Goal: Information Seeking & Learning: Learn about a topic

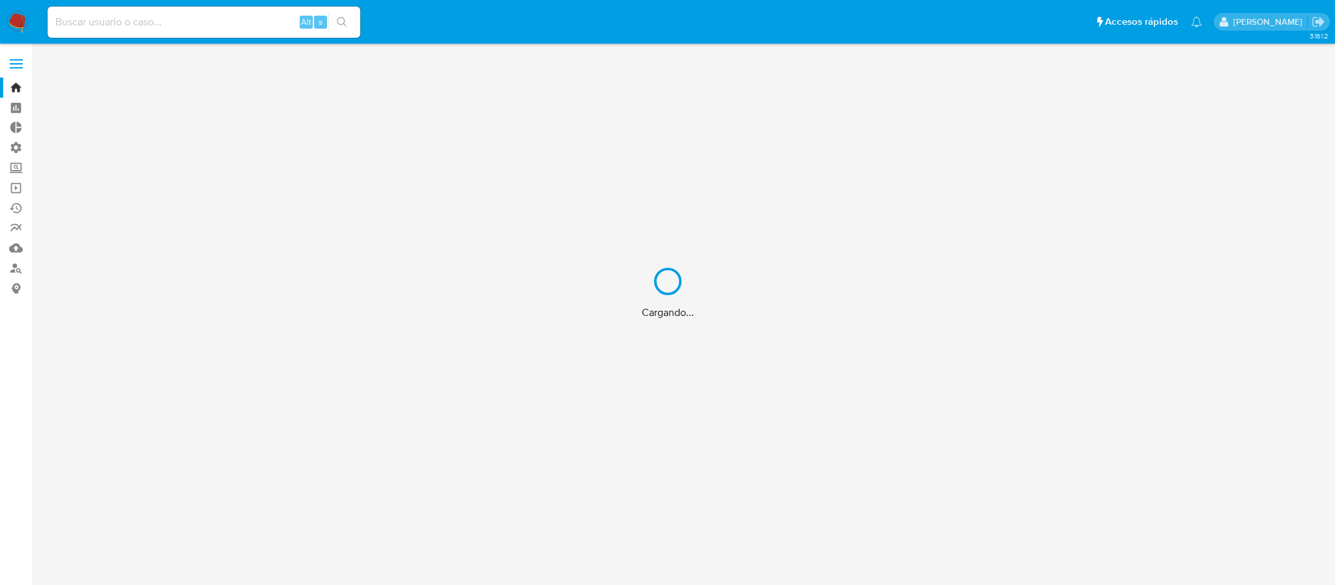
click at [233, 22] on div "Cargando..." at bounding box center [667, 292] width 1335 height 585
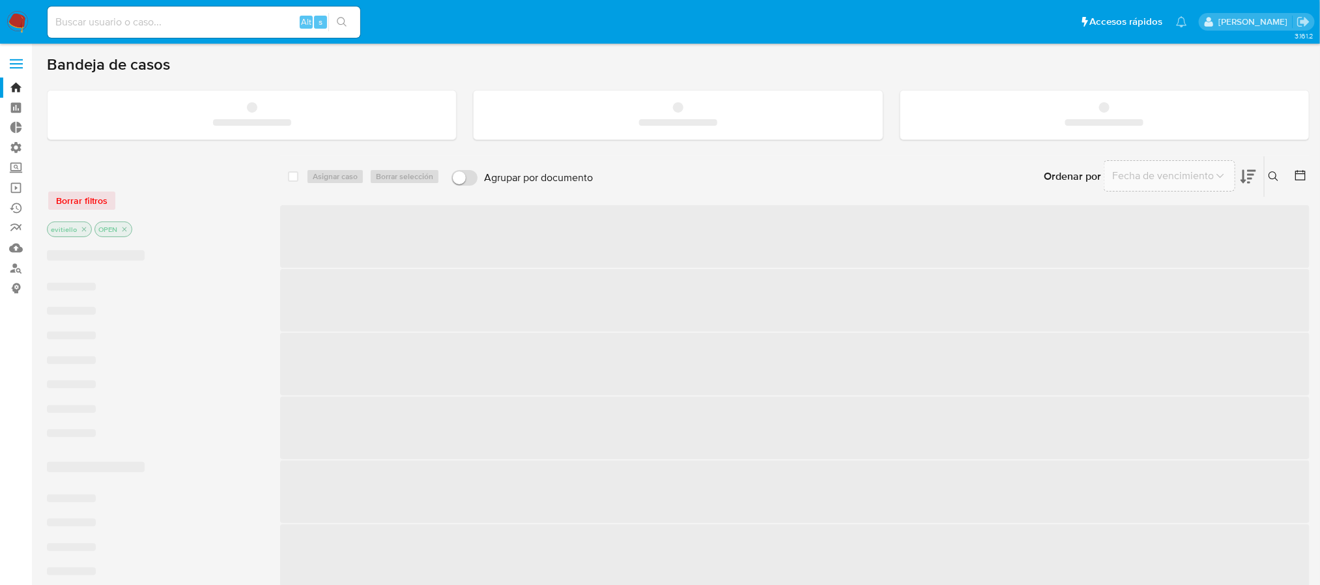
click at [241, 25] on input at bounding box center [204, 22] width 313 height 17
paste input "AeR62W2TITV5YSoprYWTKhL5"
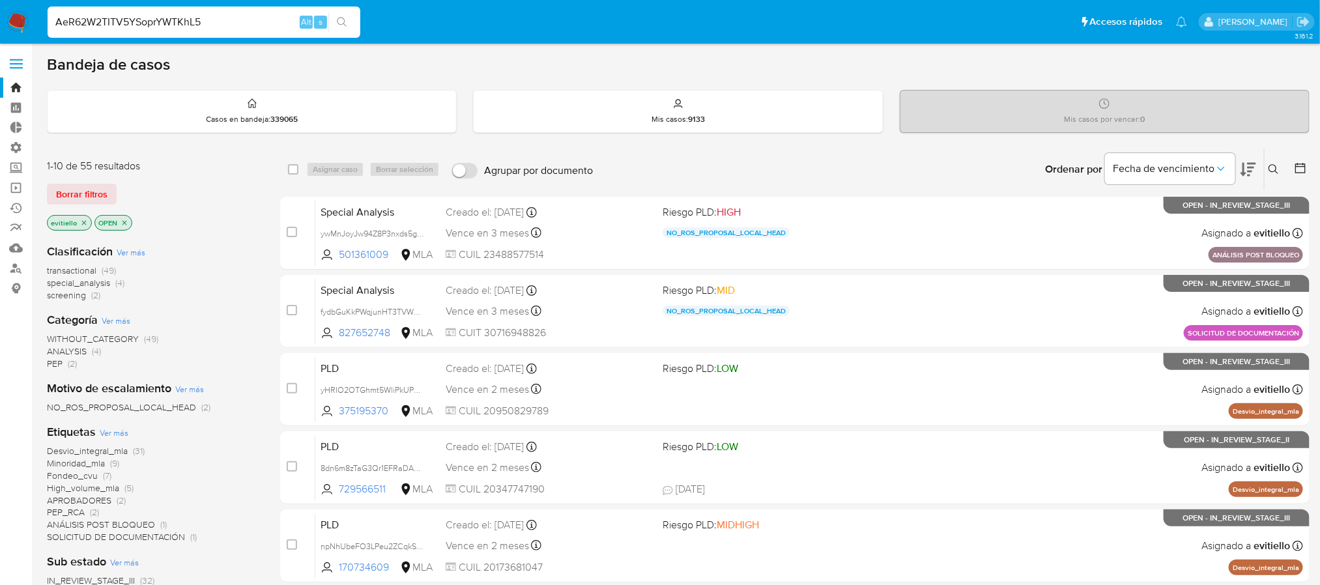
type input "AeR62W2TITV5YSoprYWTKhL5"
click at [343, 28] on button "search-icon" at bounding box center [341, 22] width 27 height 18
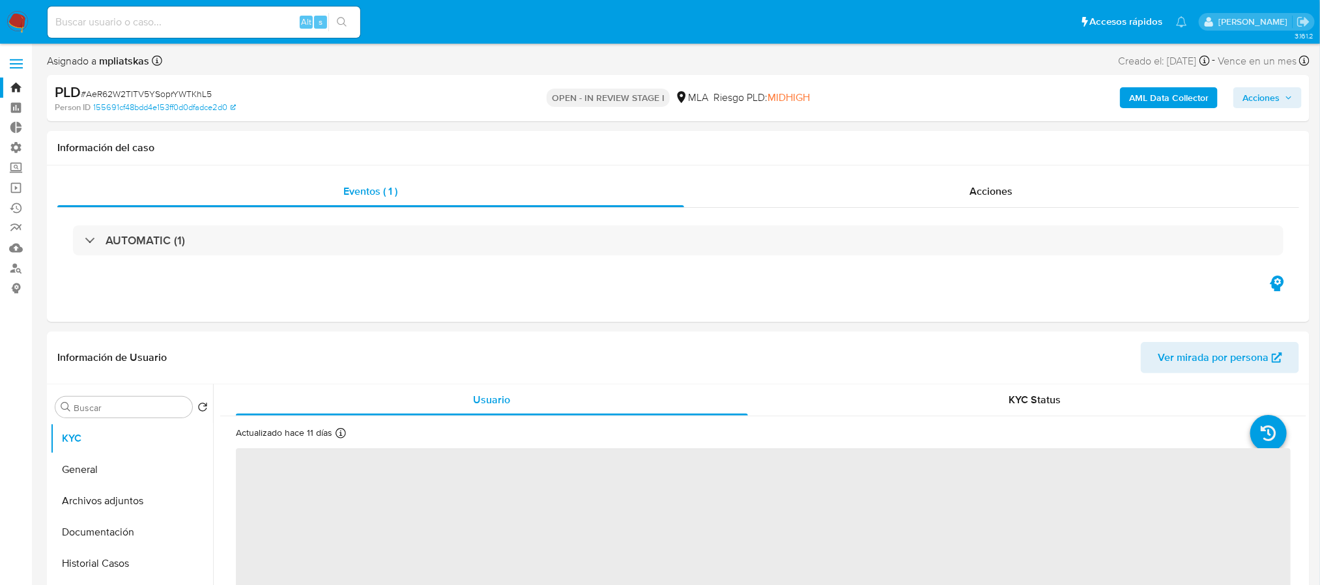
select select "10"
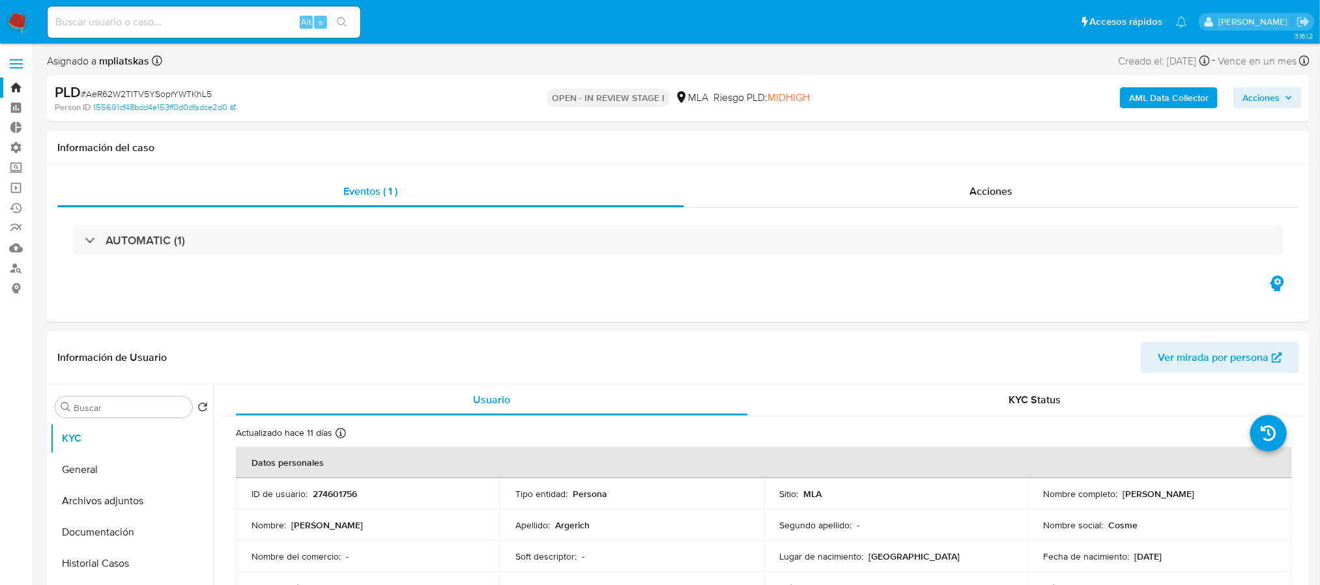
drag, startPoint x: 1221, startPoint y: 396, endPoint x: 1120, endPoint y: 497, distance: 142.4
click at [1120, 497] on div "Nombre completo : Cosme Alberto Argerich" at bounding box center [1159, 494] width 233 height 12
copy p "Cosme Alberto Argerich"
click at [143, 464] on button "General" at bounding box center [126, 469] width 153 height 31
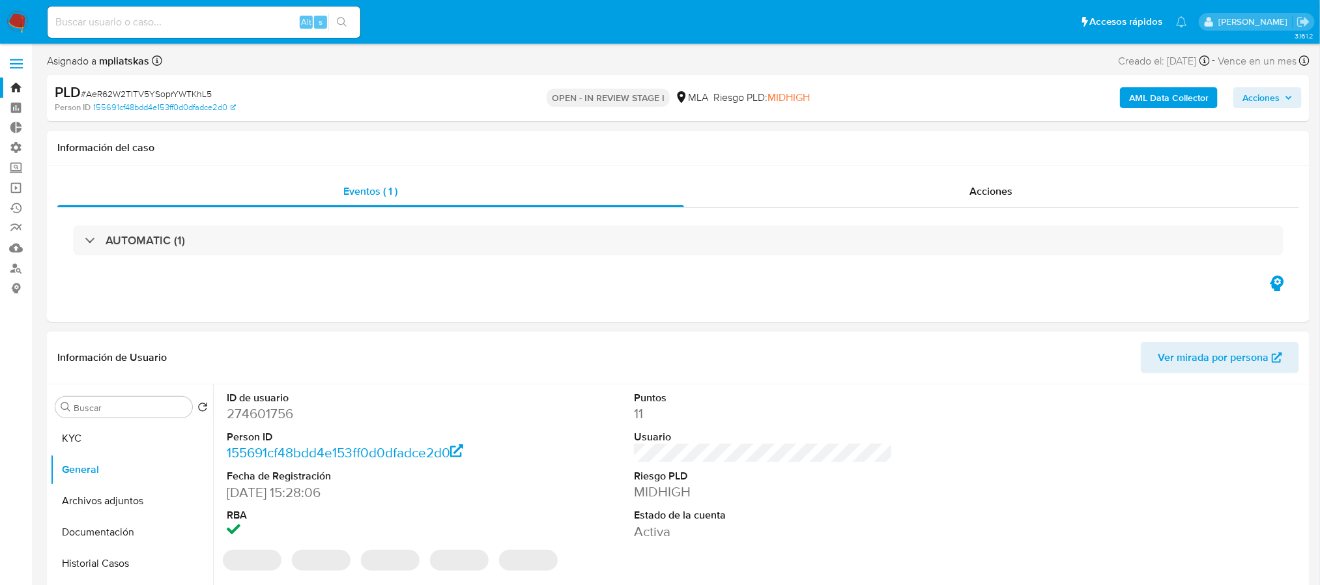
click at [274, 429] on dl "ID de usuario 274601756 Person ID 155691cf48bdd4e153ff0d0dfadce2d0 Fecha de Reg…" at bounding box center [356, 466] width 259 height 150
click at [276, 419] on dd "274601756" at bounding box center [356, 414] width 259 height 18
copy dd "274601756"
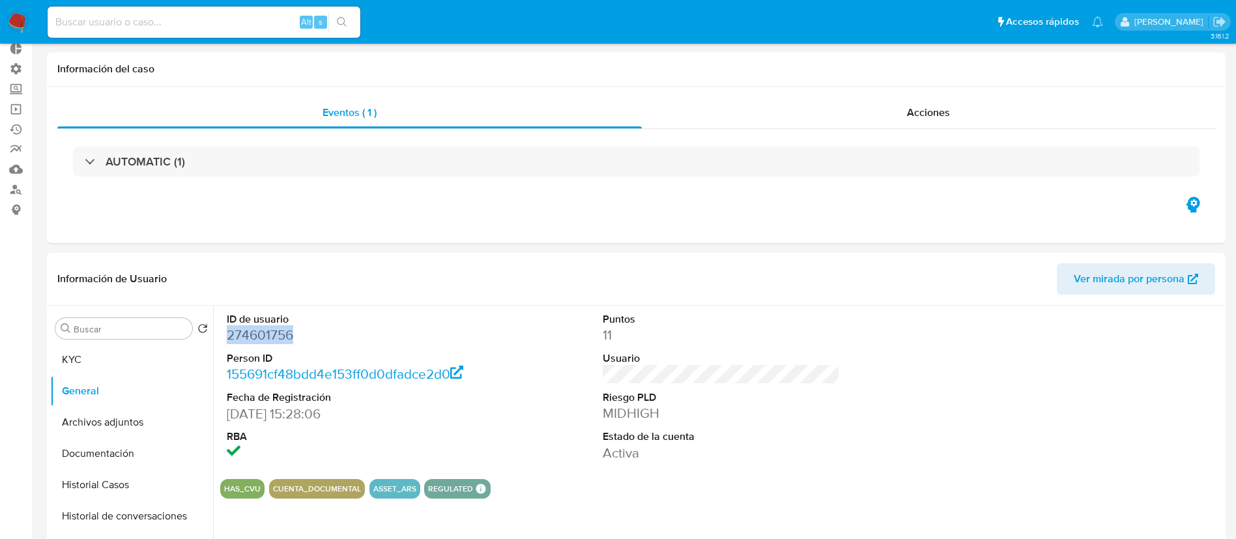
scroll to position [196, 0]
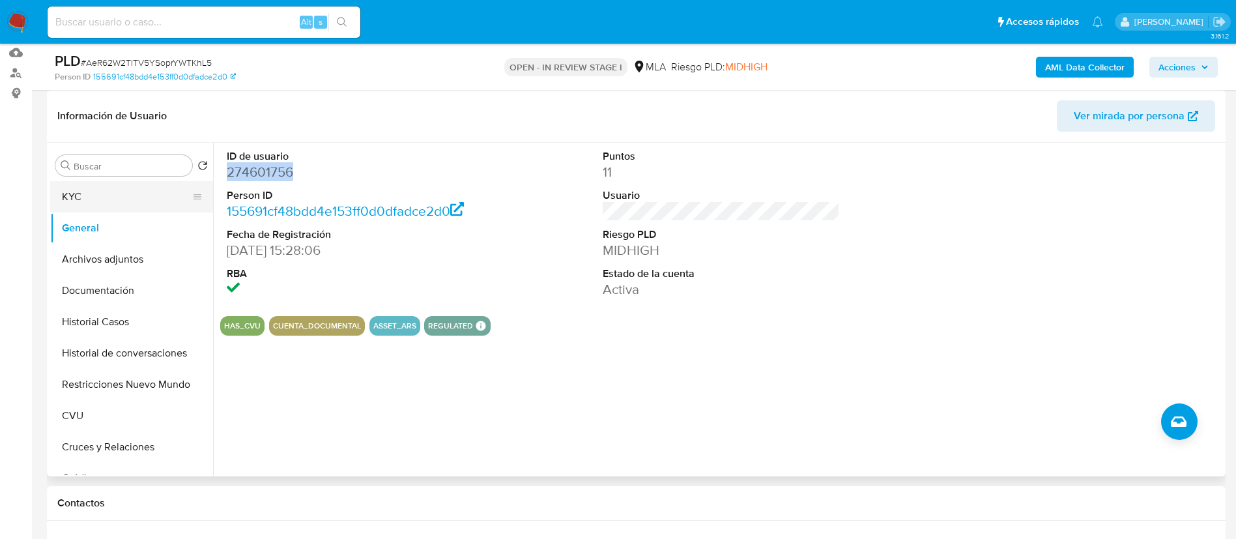
click at [123, 202] on button "KYC" at bounding box center [126, 196] width 153 height 31
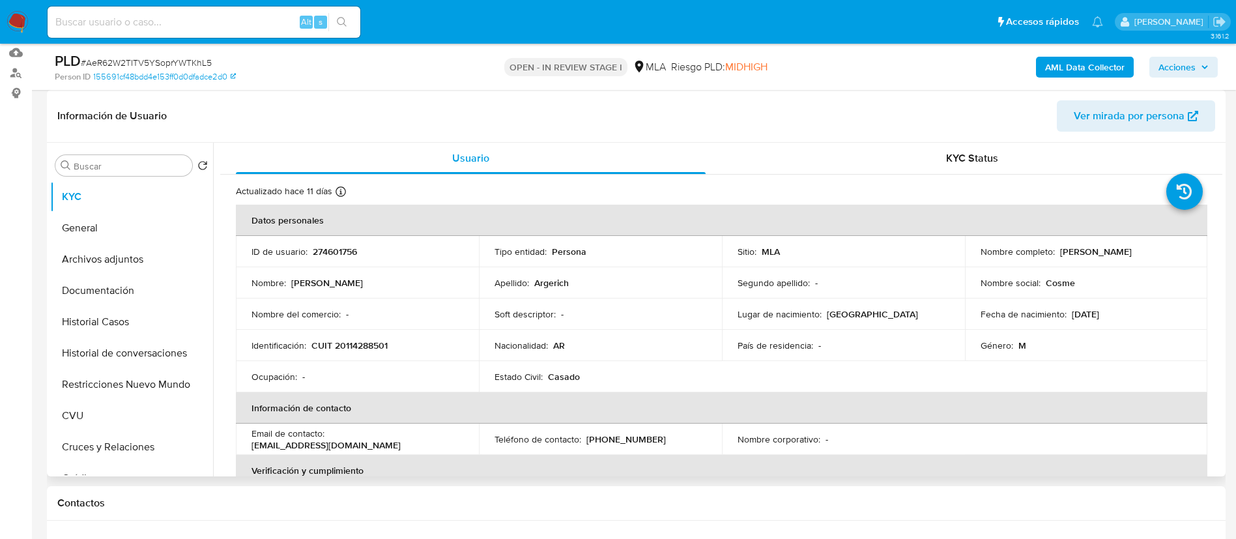
click at [343, 345] on p "CUIT 20114288501" at bounding box center [350, 346] width 76 height 12
copy p "20114288501"
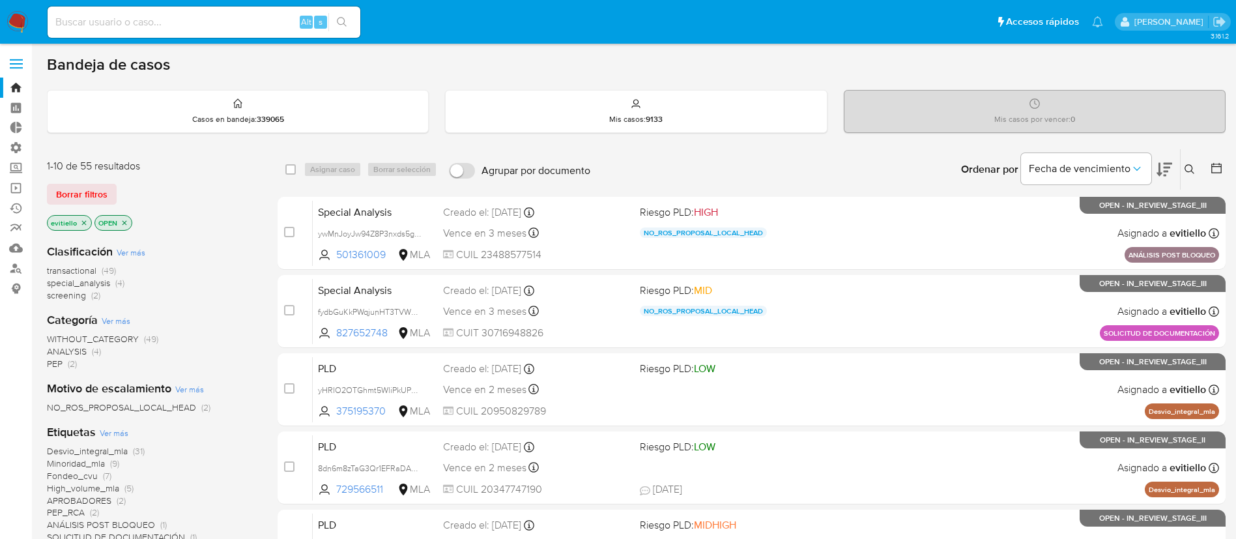
click at [265, 24] on input at bounding box center [204, 22] width 313 height 17
paste input "Ek1gFPV4TUuAX3NvcQflFmrj"
type input "Ek1gFPV4TUuAX3NvcQflFmrj"
click at [338, 25] on icon "search-icon" at bounding box center [342, 22] width 10 height 10
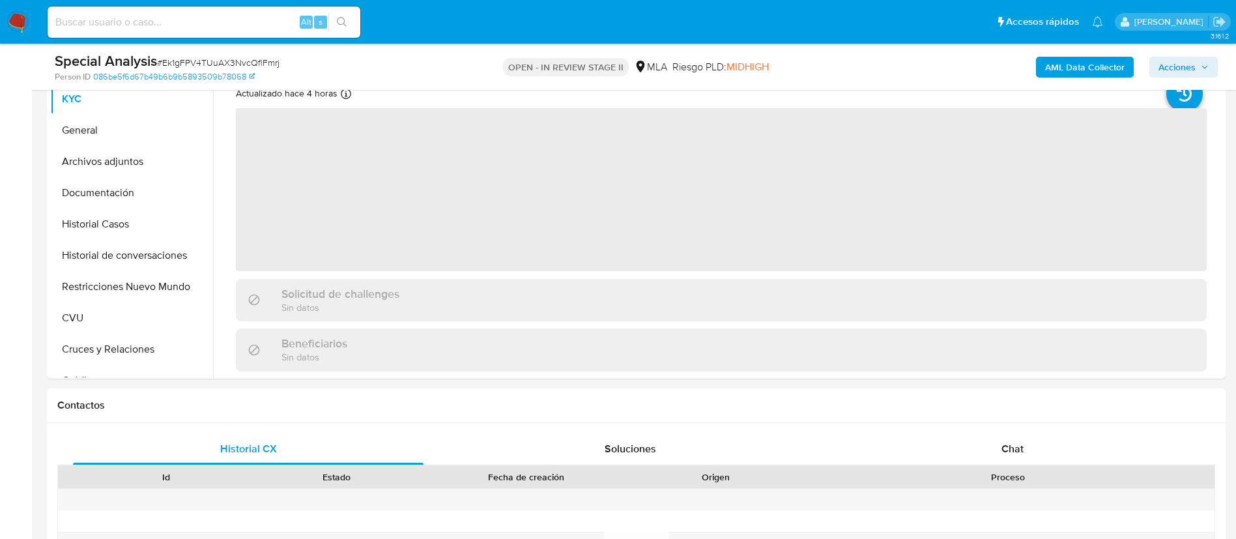
select select "10"
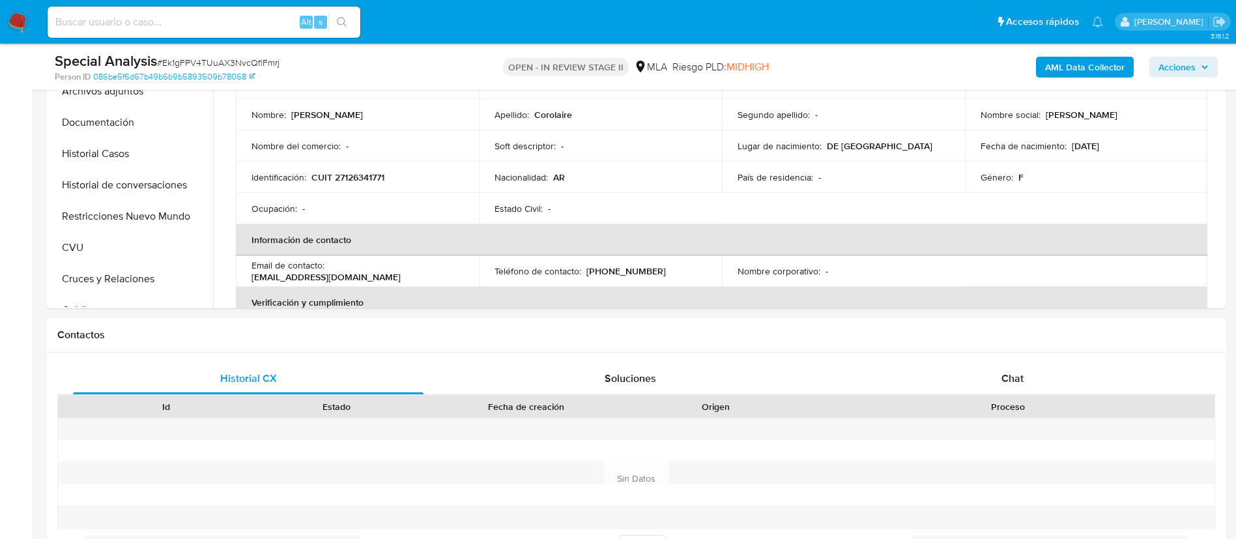
scroll to position [293, 0]
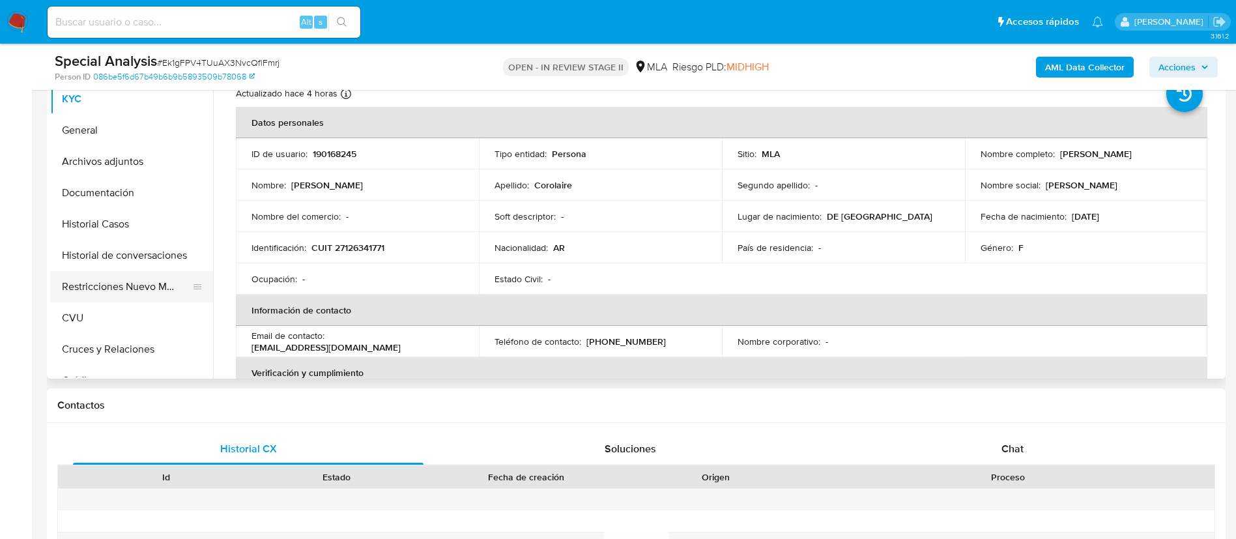
click at [150, 272] on button "Restricciones Nuevo Mundo" at bounding box center [126, 286] width 153 height 31
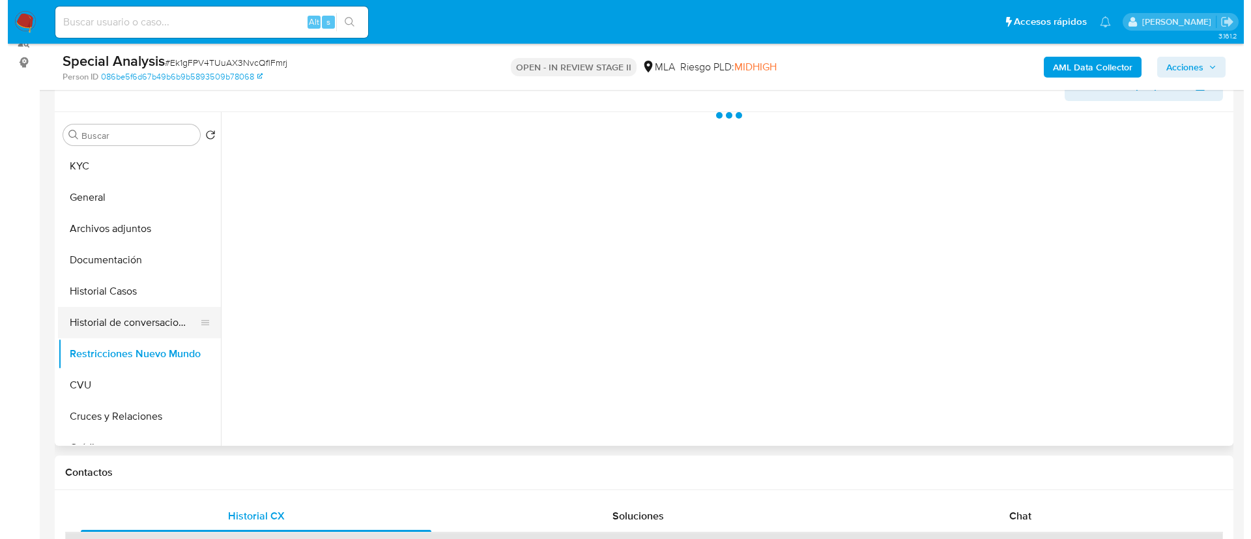
scroll to position [196, 0]
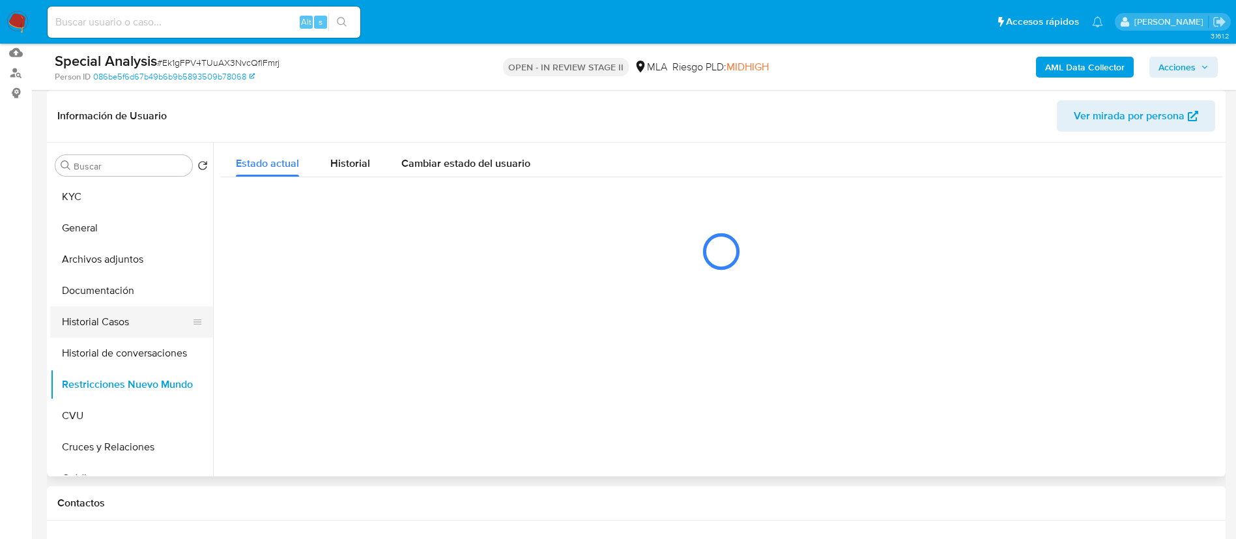
click at [145, 318] on button "Historial Casos" at bounding box center [126, 321] width 153 height 31
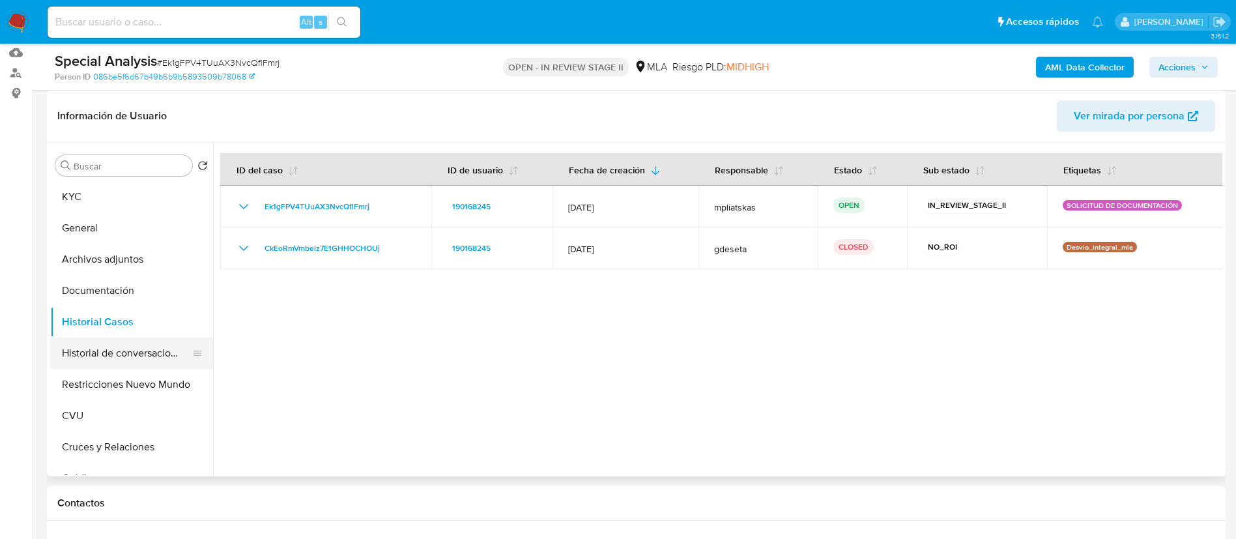
click at [149, 357] on button "Historial de conversaciones" at bounding box center [126, 353] width 153 height 31
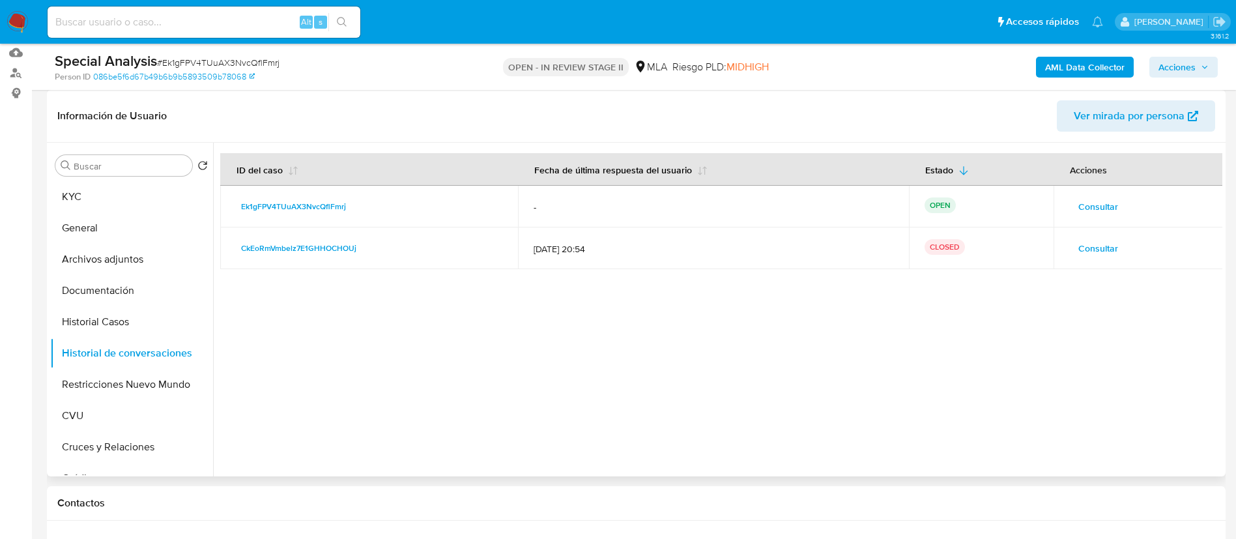
click at [1079, 208] on span "Consultar" at bounding box center [1099, 206] width 40 height 18
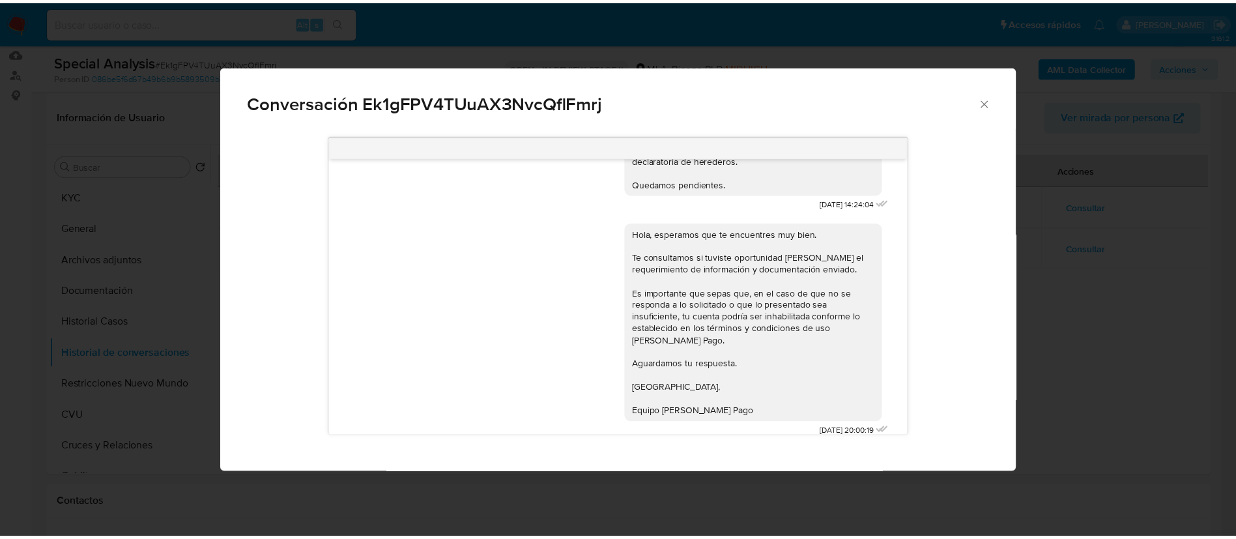
scroll to position [0, 0]
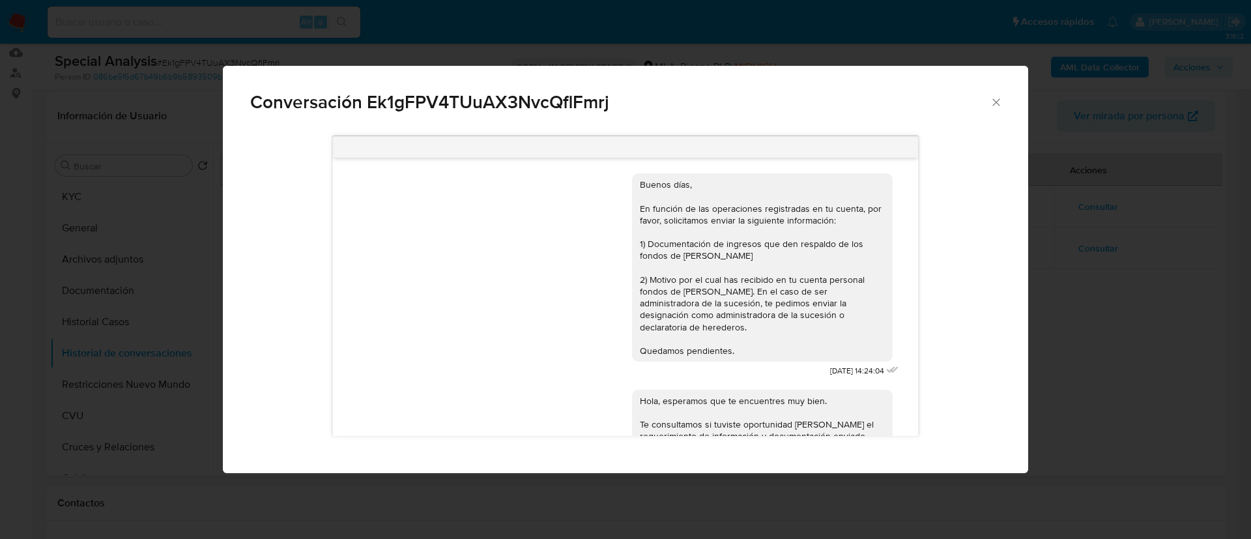
click at [1053, 326] on div "Conversación Ek1gFPV4TUuAX3NvcQflFmrj Buenos días, En función de las operacione…" at bounding box center [625, 269] width 1251 height 539
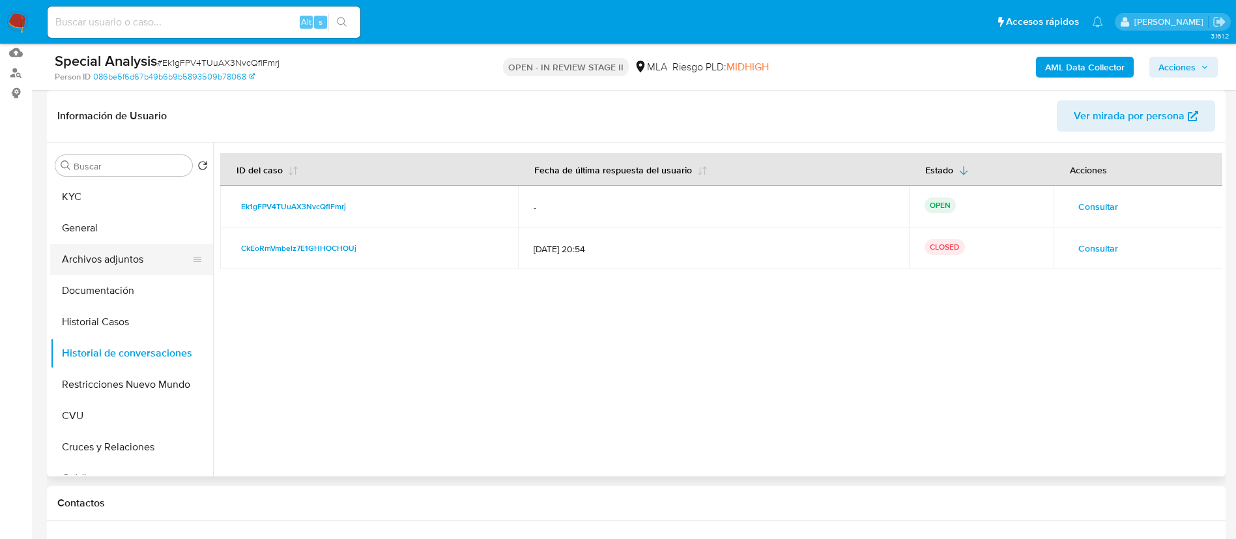
click at [143, 261] on button "Archivos adjuntos" at bounding box center [126, 259] width 153 height 31
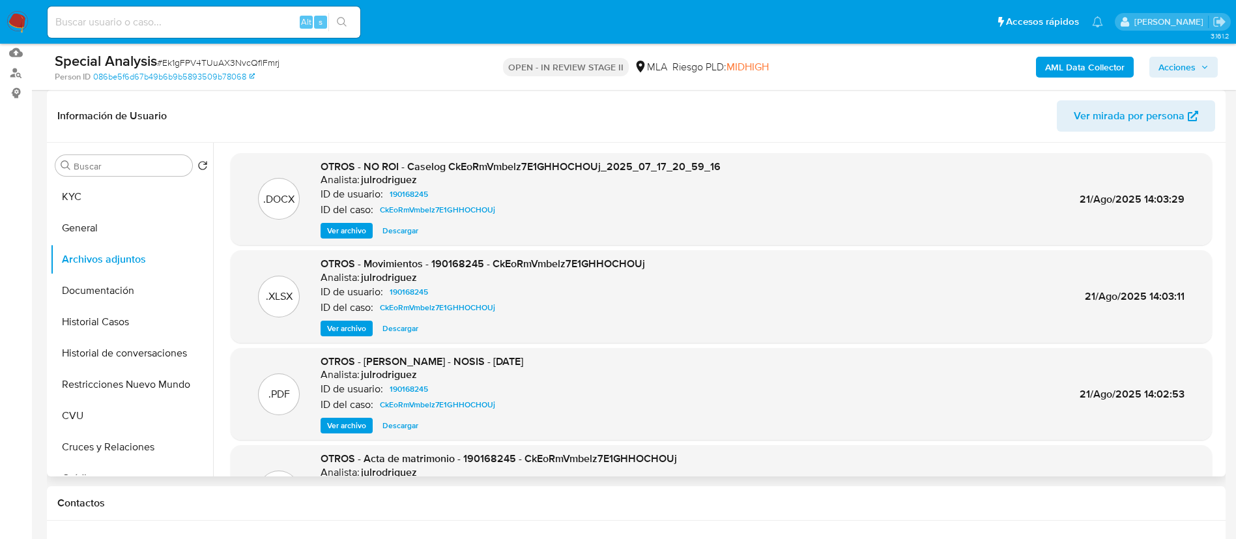
click at [329, 237] on span "Ver archivo" at bounding box center [346, 230] width 39 height 13
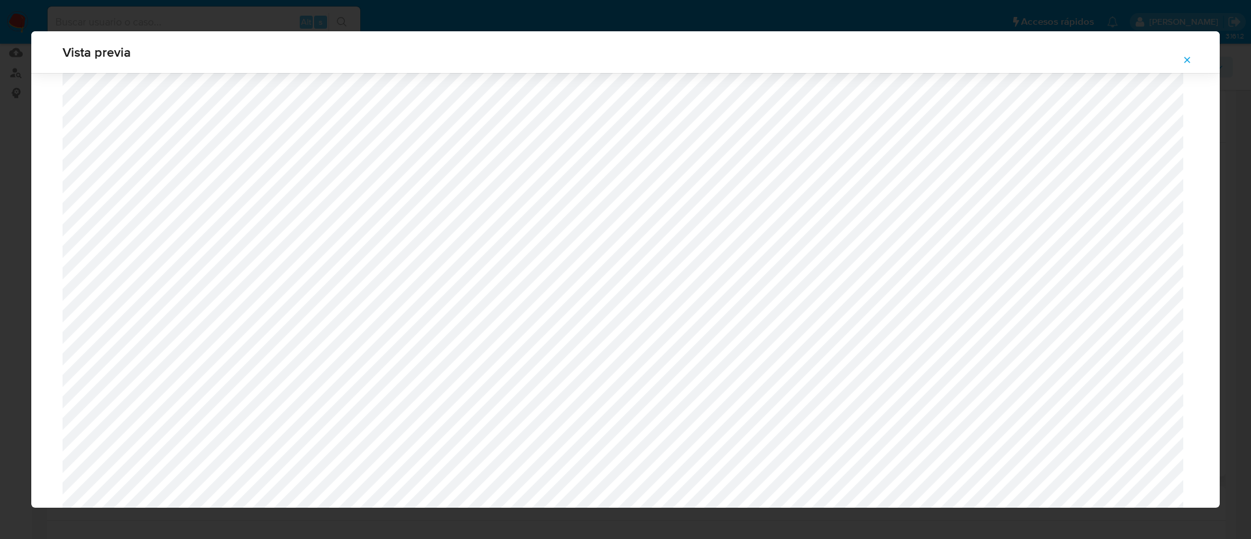
scroll to position [560, 0]
click at [50, 284] on div "Attachment preview" at bounding box center [625, 181] width 1189 height 1339
click at [0, 270] on div "Vista previa" at bounding box center [625, 269] width 1251 height 539
click at [1182, 61] on icon "Attachment preview" at bounding box center [1187, 60] width 10 height 10
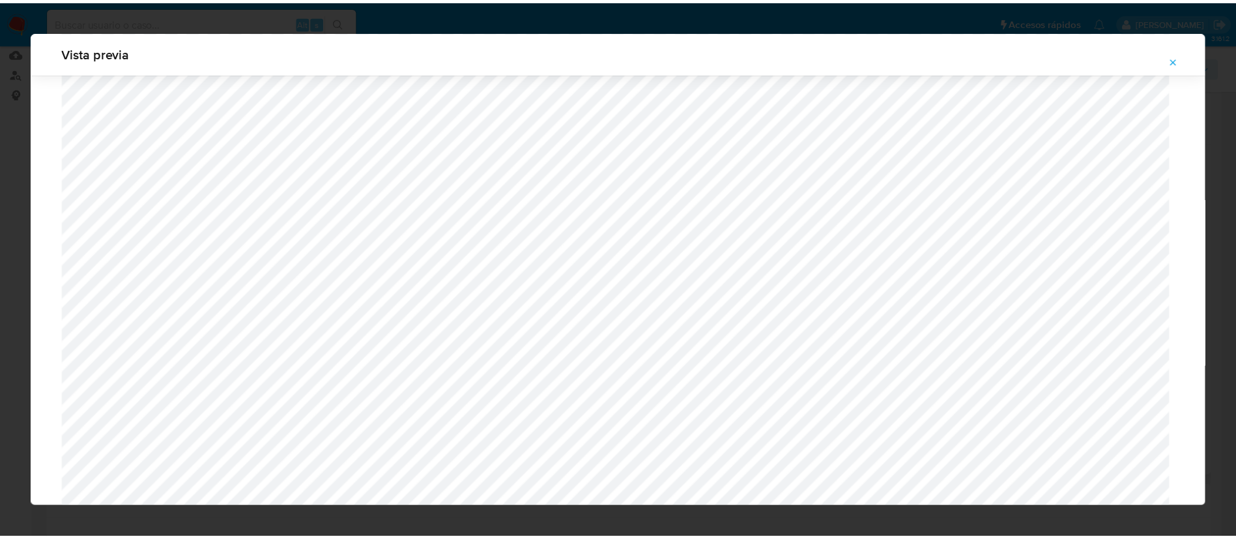
scroll to position [0, 0]
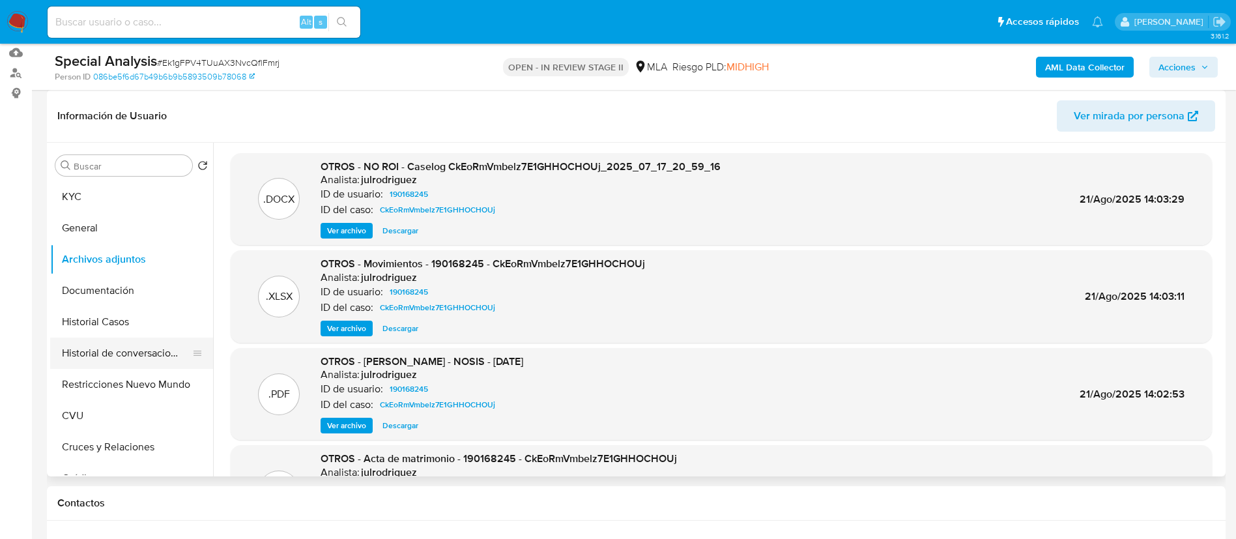
click at [157, 342] on button "Historial de conversaciones" at bounding box center [126, 353] width 153 height 31
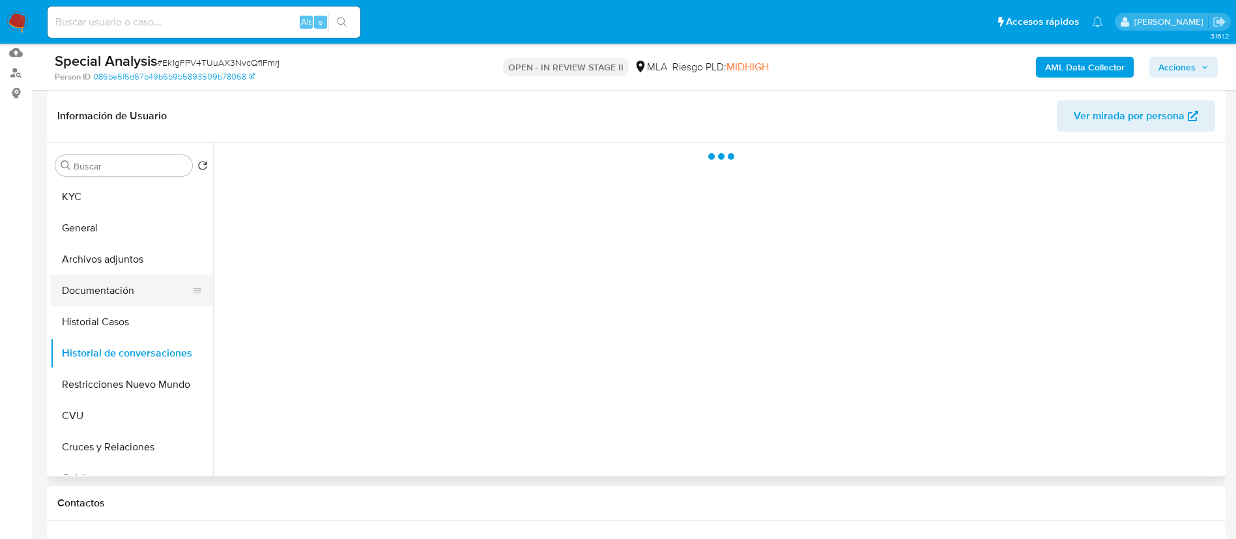
click at [162, 291] on button "Documentación" at bounding box center [126, 290] width 153 height 31
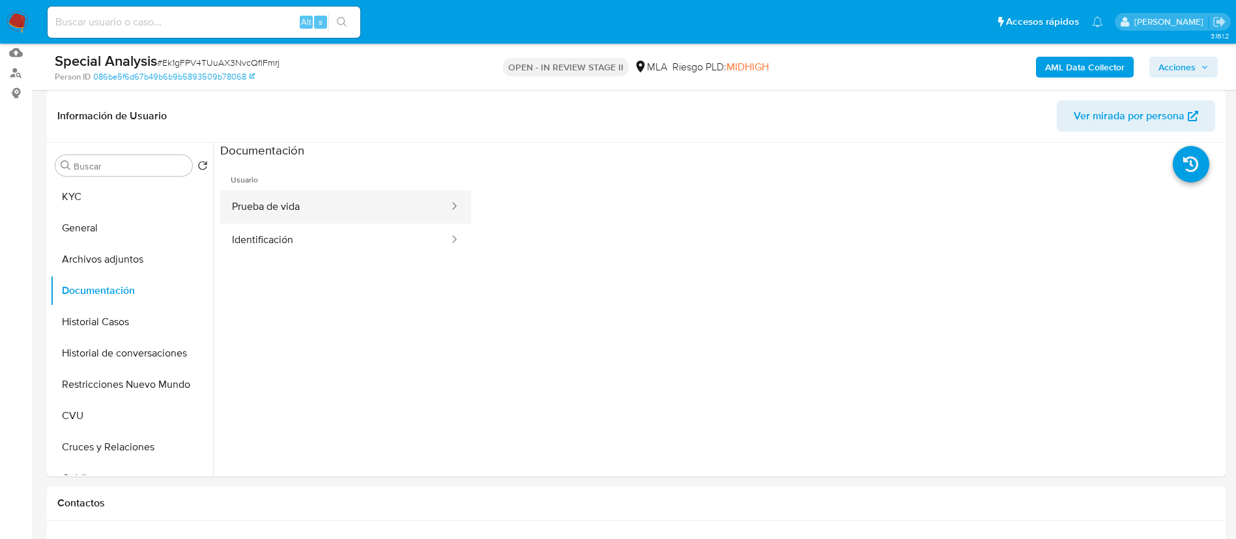
click at [349, 199] on button "Prueba de vida" at bounding box center [335, 206] width 230 height 33
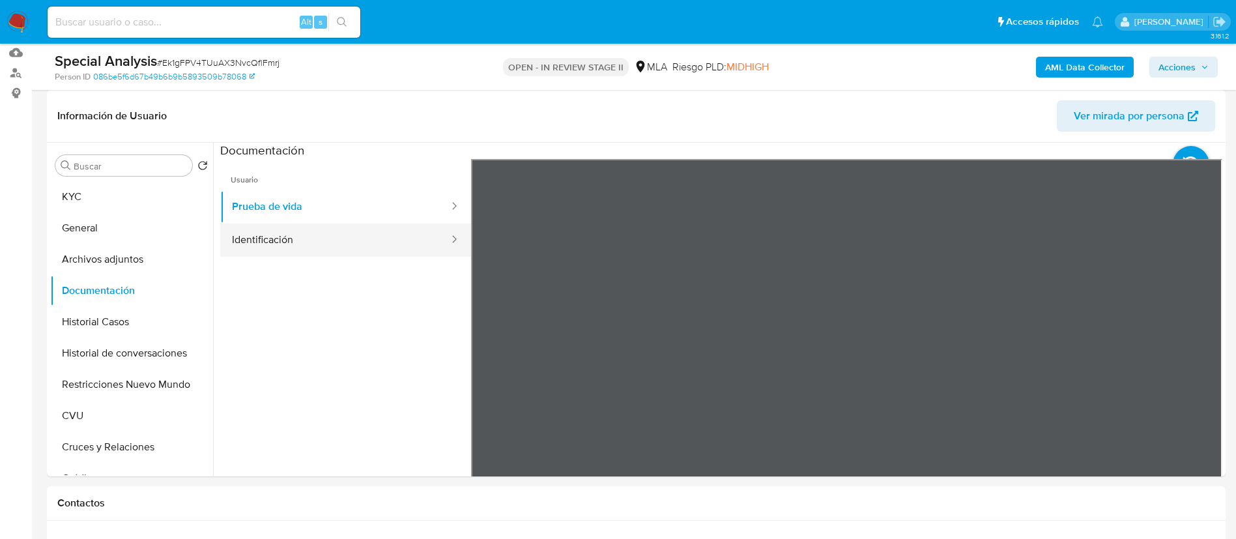
click at [332, 239] on button "Identificación" at bounding box center [335, 240] width 230 height 33
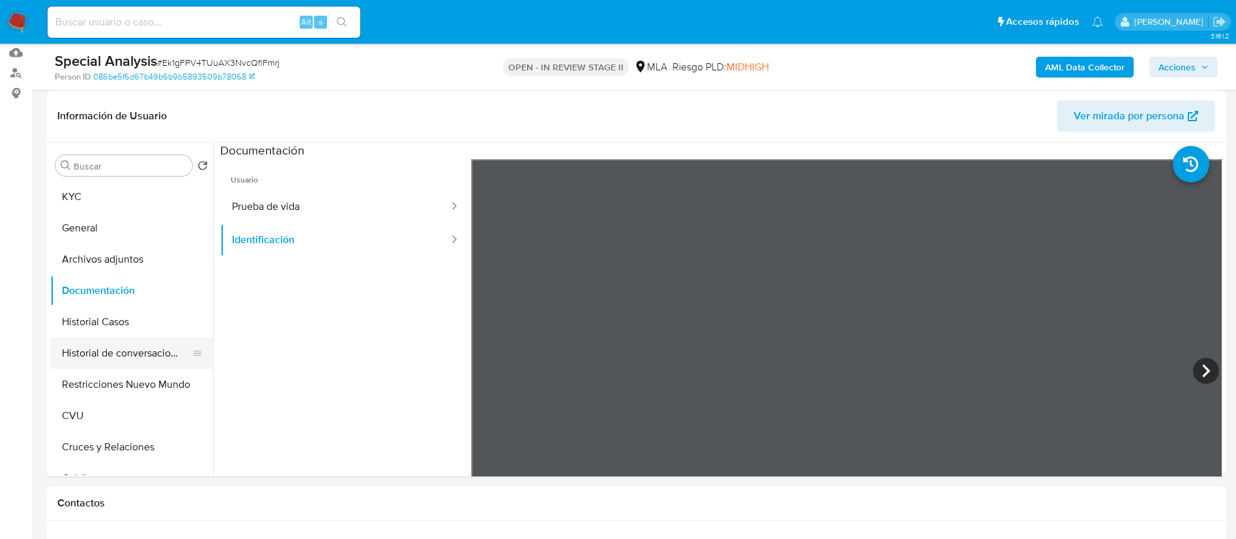
click at [142, 350] on button "Historial de conversaciones" at bounding box center [126, 353] width 153 height 31
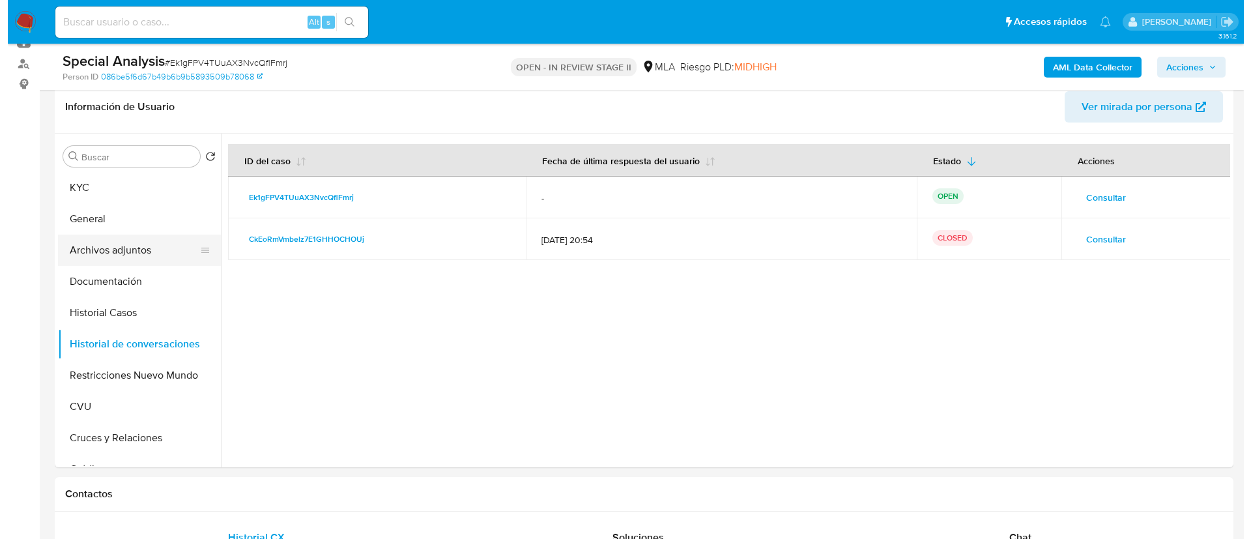
scroll to position [98, 0]
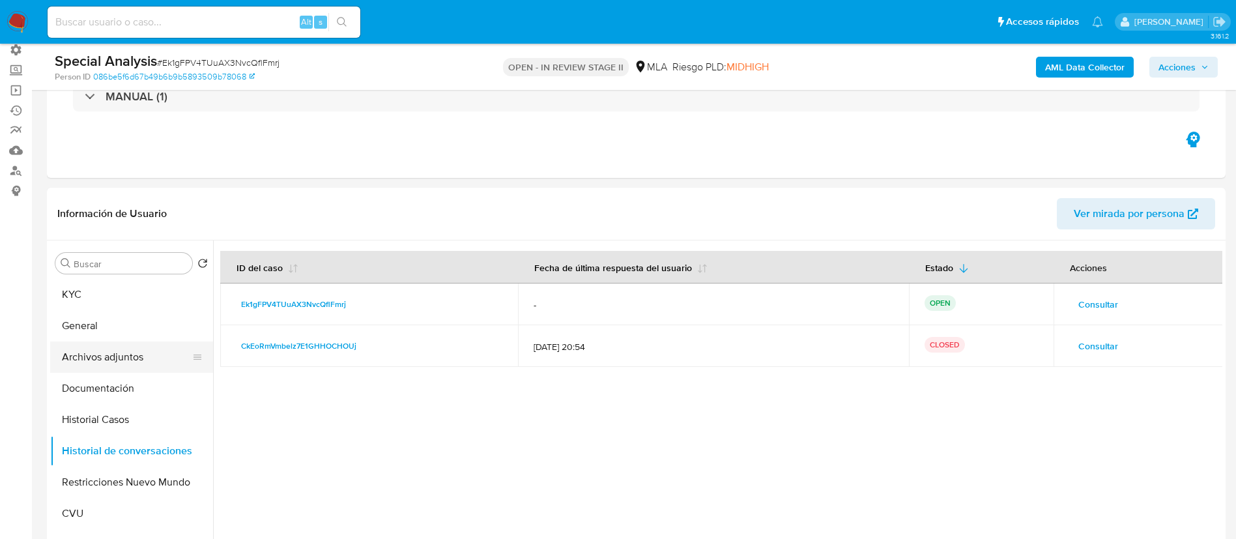
click at [166, 346] on button "Archivos adjuntos" at bounding box center [126, 357] width 153 height 31
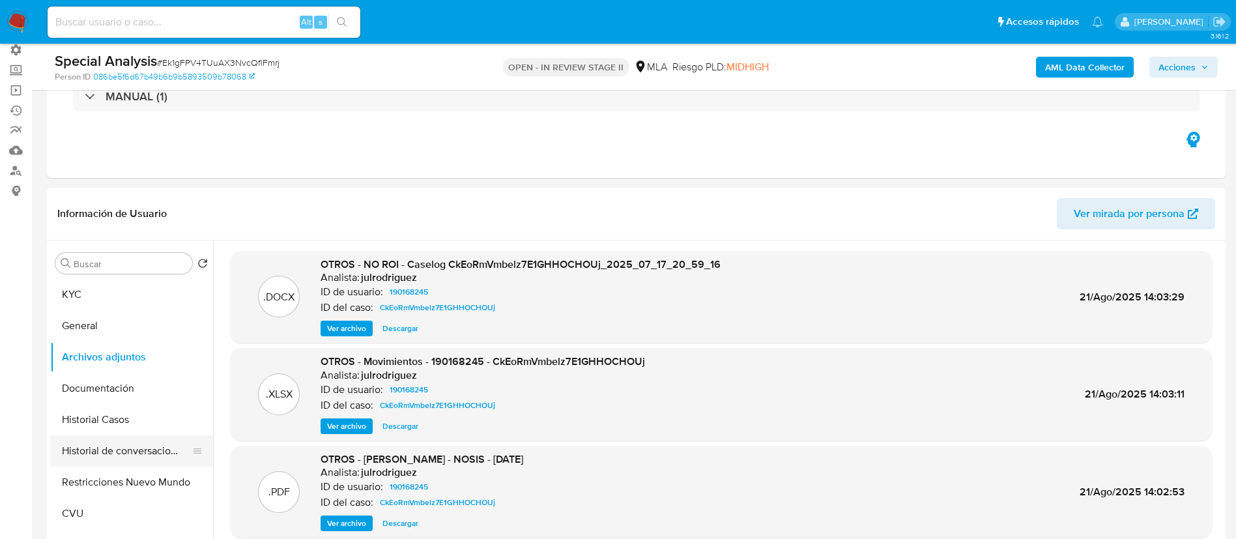
click at [84, 444] on button "Historial de conversaciones" at bounding box center [126, 450] width 153 height 31
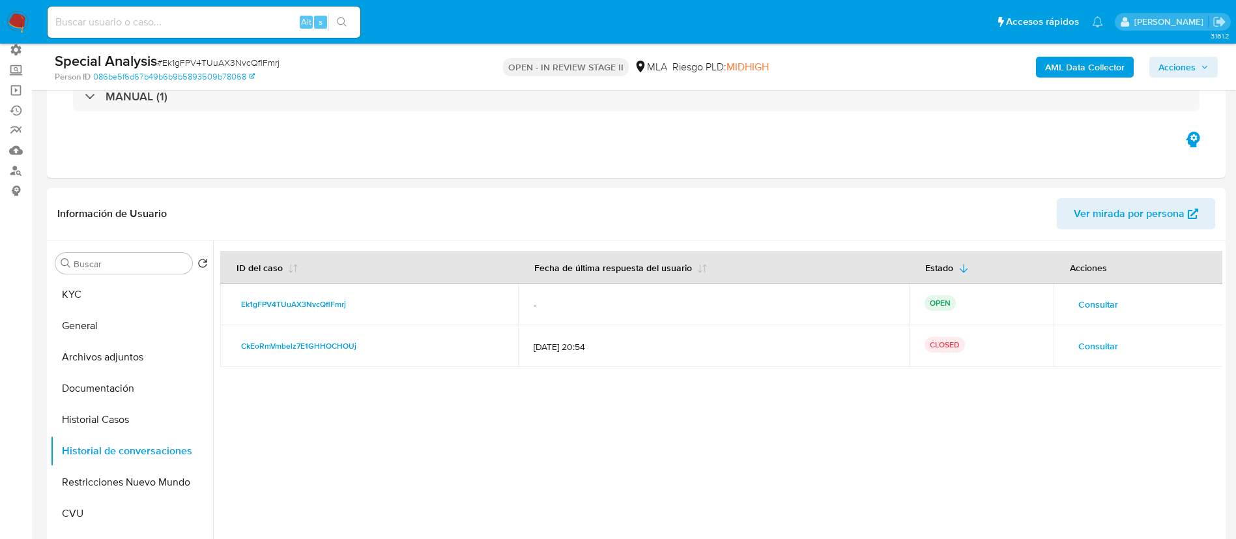
click at [1080, 353] on span "Consultar" at bounding box center [1099, 346] width 40 height 18
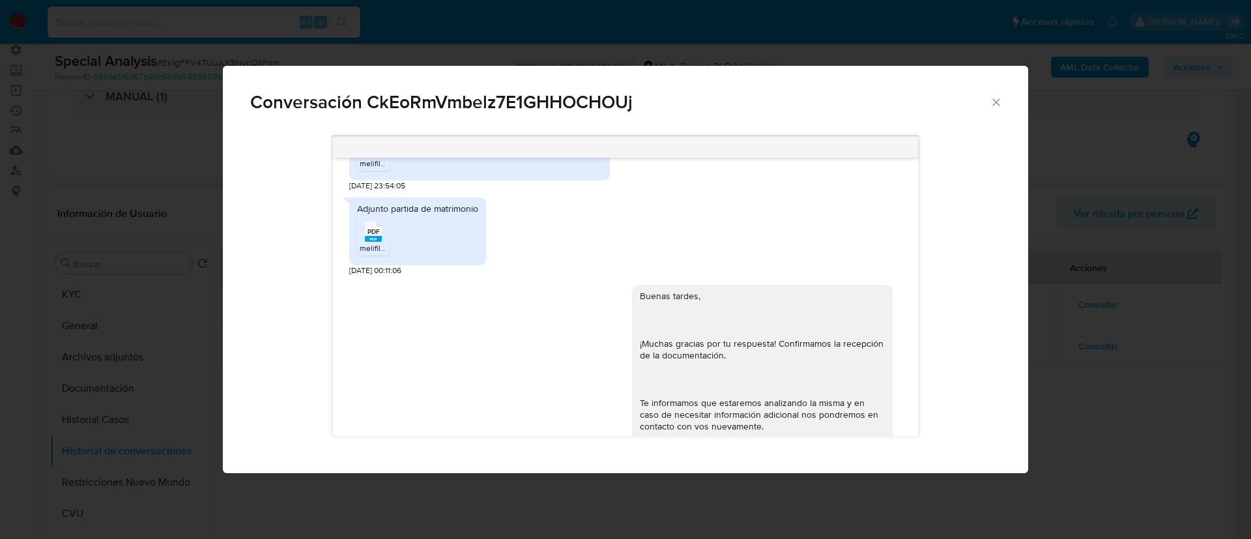
scroll to position [923, 0]
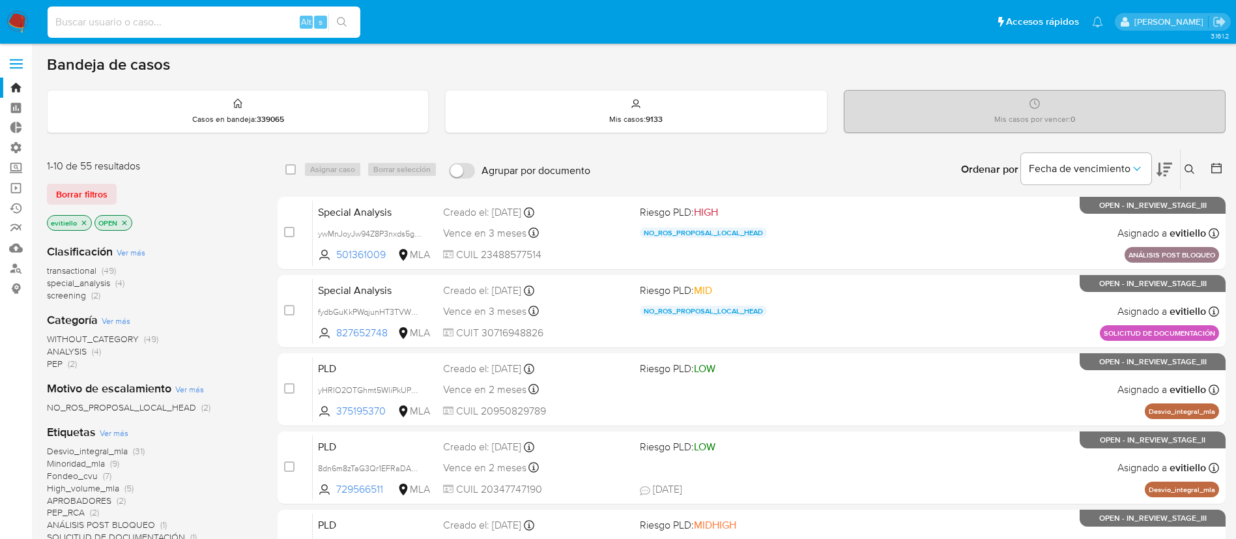
click at [230, 29] on input at bounding box center [204, 22] width 313 height 17
paste input "274601756"
type input "274601756"
click at [343, 21] on icon "search-icon" at bounding box center [342, 22] width 10 height 10
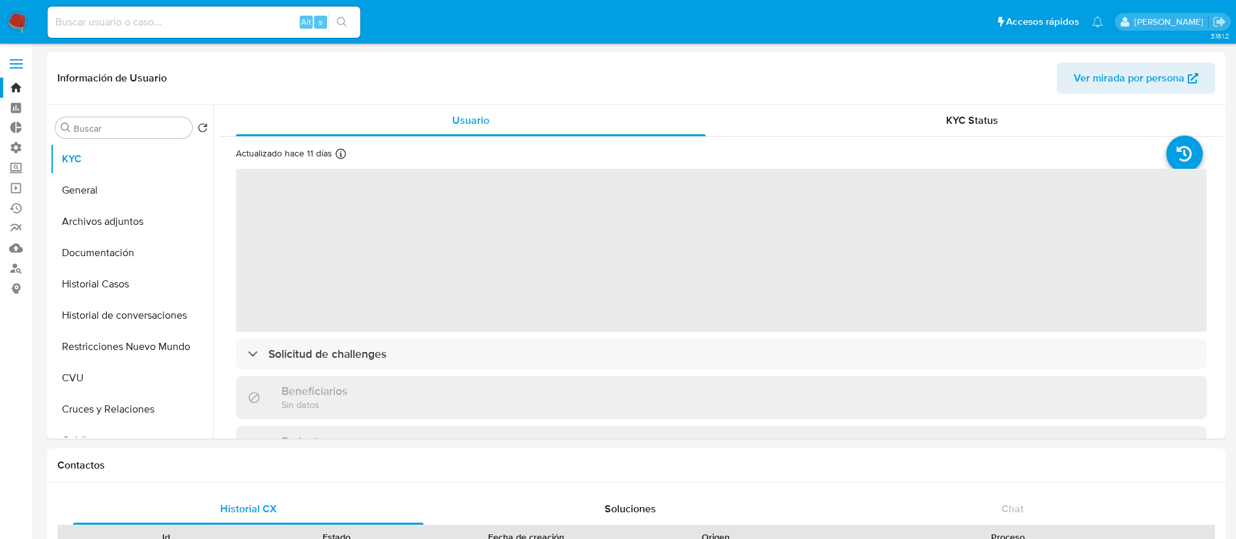
select select "10"
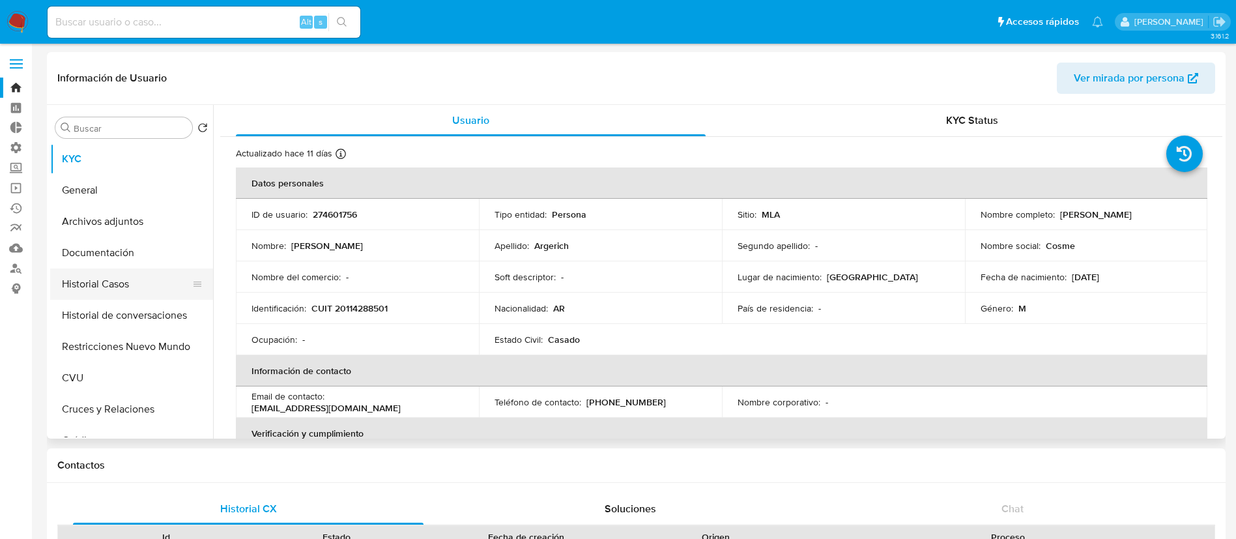
click at [130, 294] on button "Historial Casos" at bounding box center [126, 284] width 153 height 31
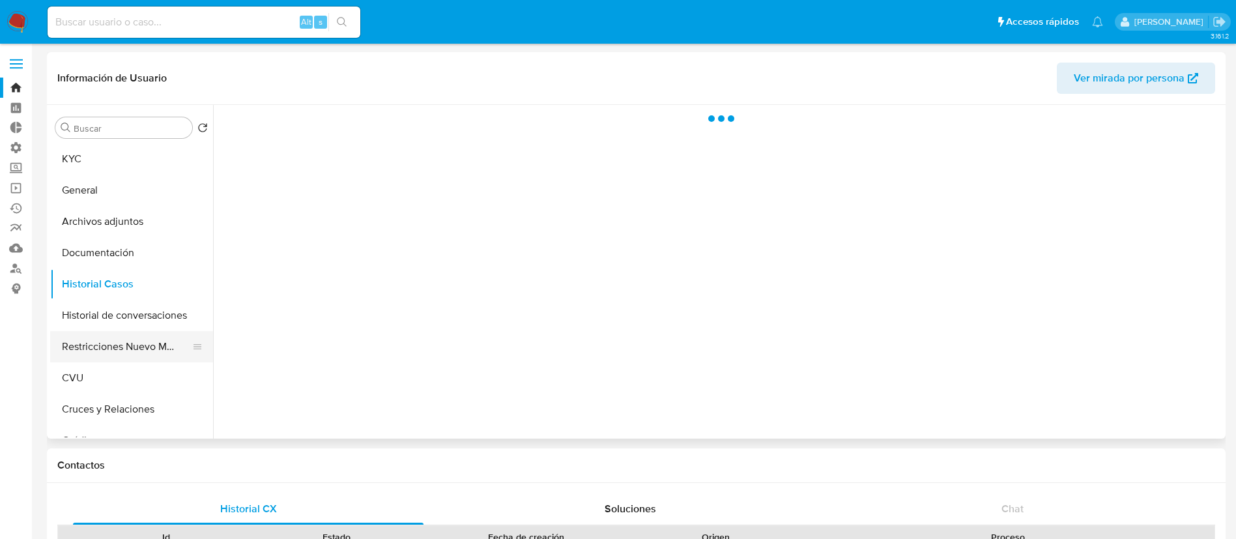
click at [108, 343] on button "Restricciones Nuevo Mundo" at bounding box center [126, 346] width 153 height 31
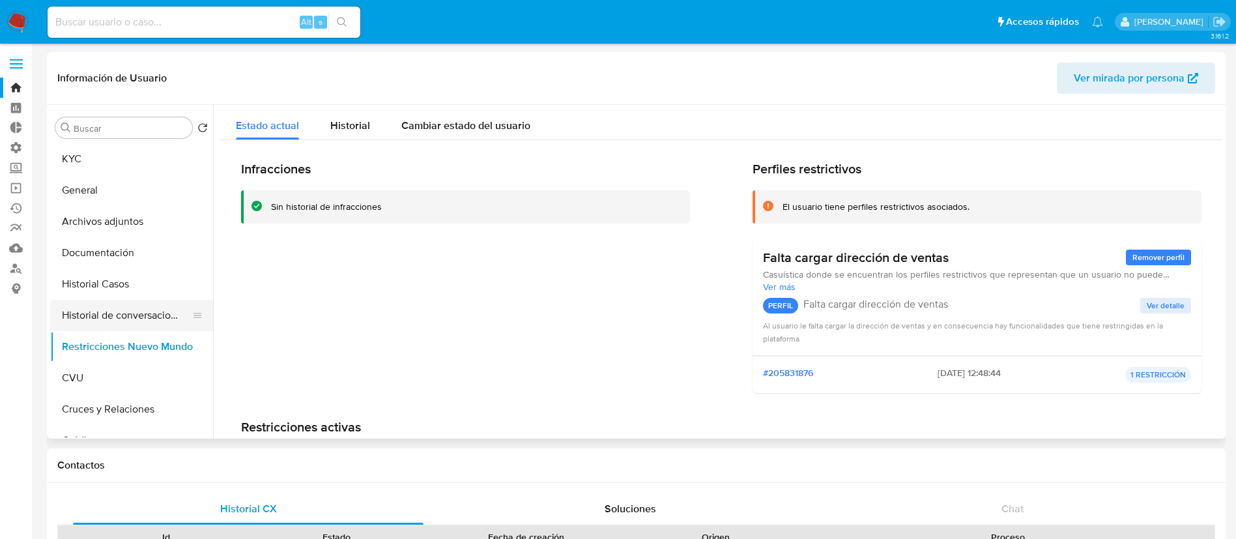
click at [108, 315] on button "Historial de conversaciones" at bounding box center [126, 315] width 153 height 31
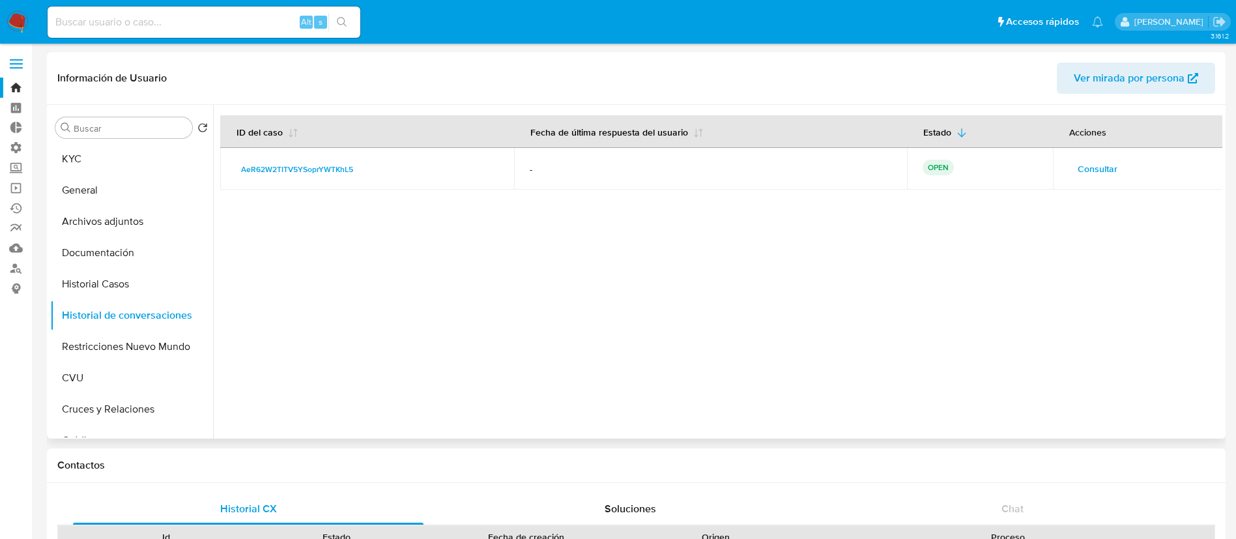
click at [834, 167] on span "Consultar" at bounding box center [1098, 169] width 40 height 18
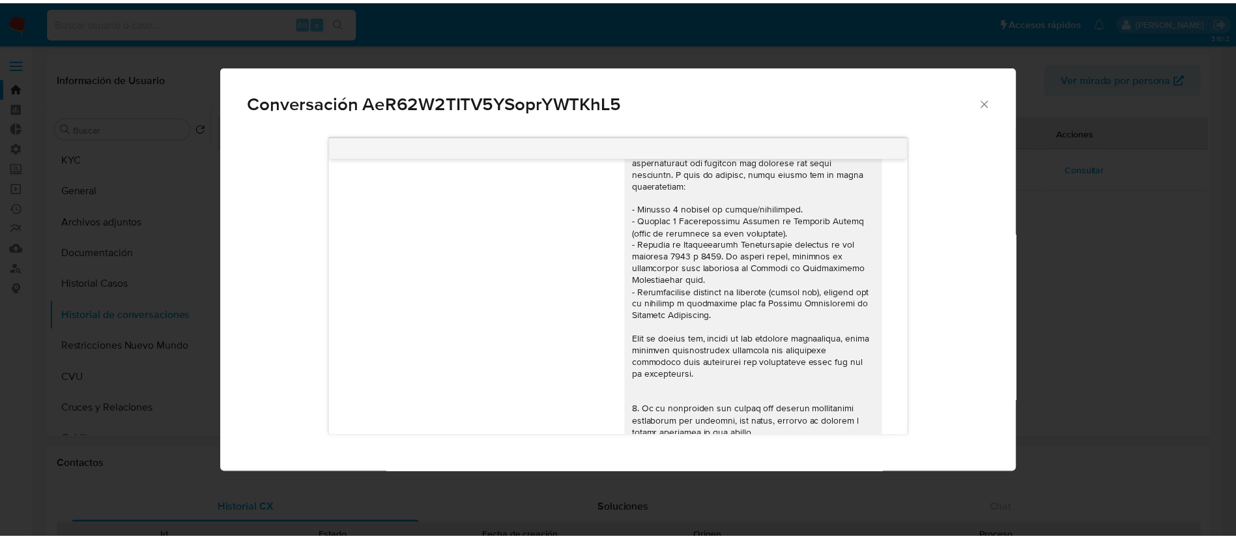
scroll to position [161, 0]
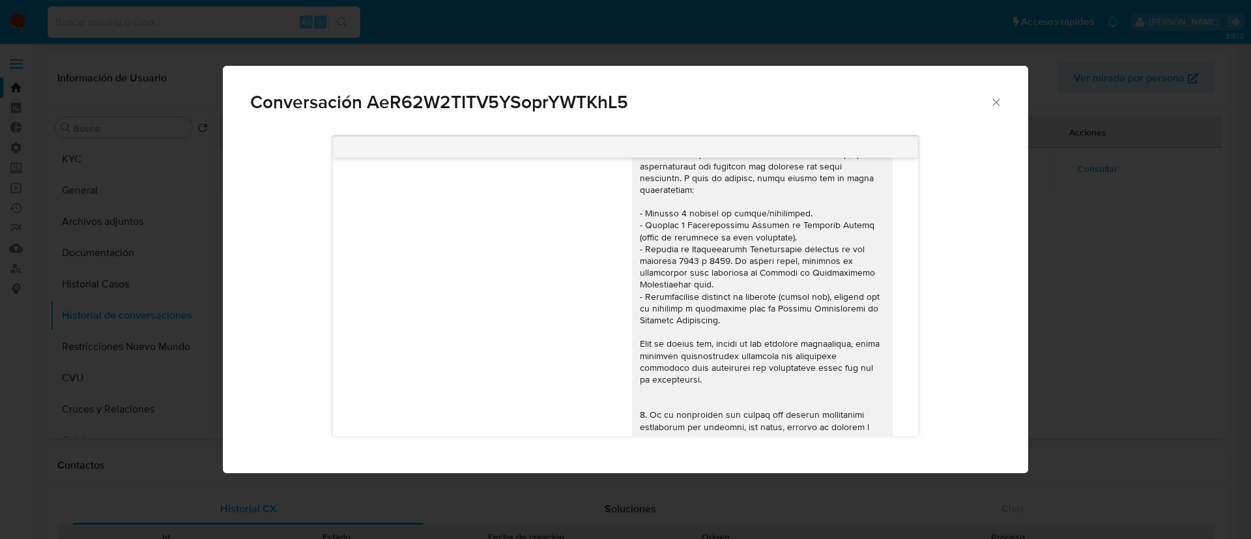
click at [834, 274] on div "Conversación AeR62W2TITV5YSoprYWTKhL5 18/08/2025 17:37:44 Hola, Esperamos que t…" at bounding box center [625, 269] width 1251 height 539
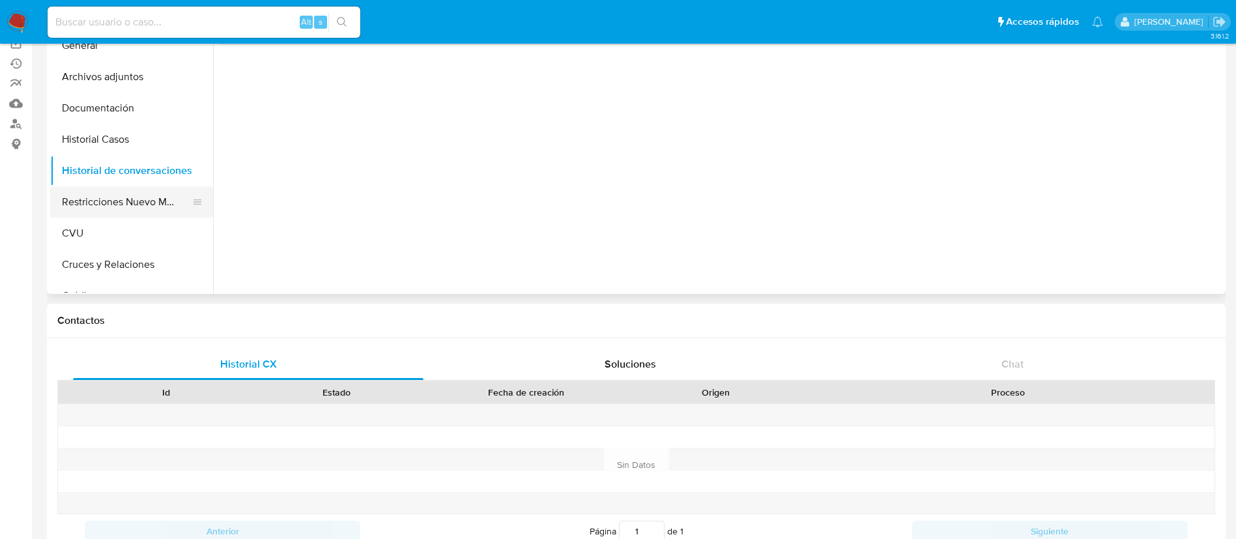
scroll to position [0, 0]
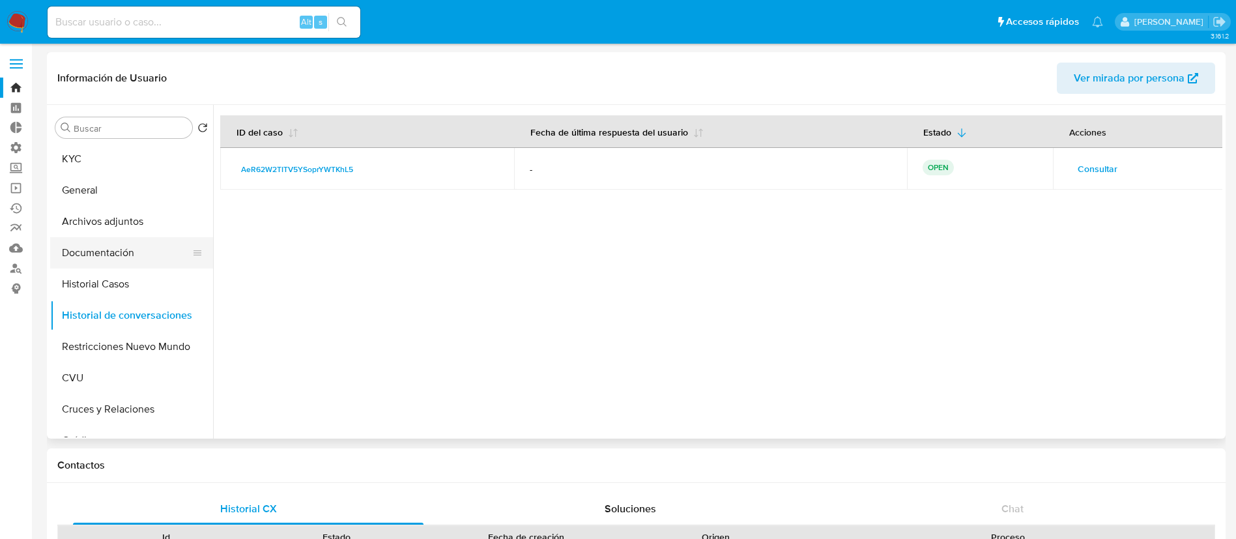
drag, startPoint x: 113, startPoint y: 261, endPoint x: 123, endPoint y: 258, distance: 10.7
click at [113, 261] on button "Documentación" at bounding box center [126, 252] width 153 height 31
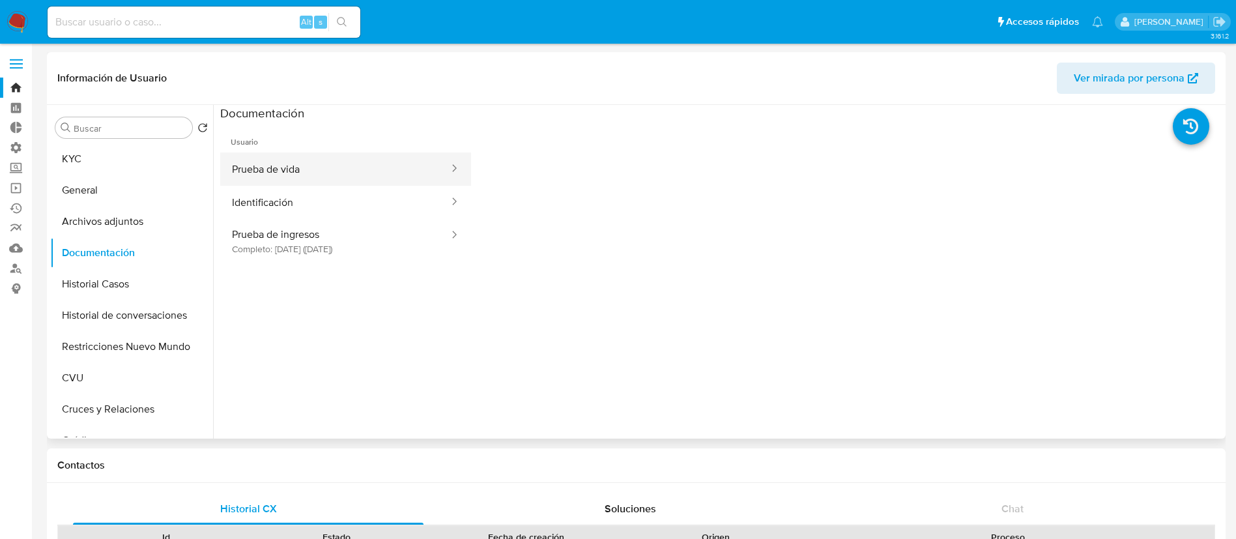
click at [316, 175] on button "Prueba de vida" at bounding box center [335, 169] width 230 height 33
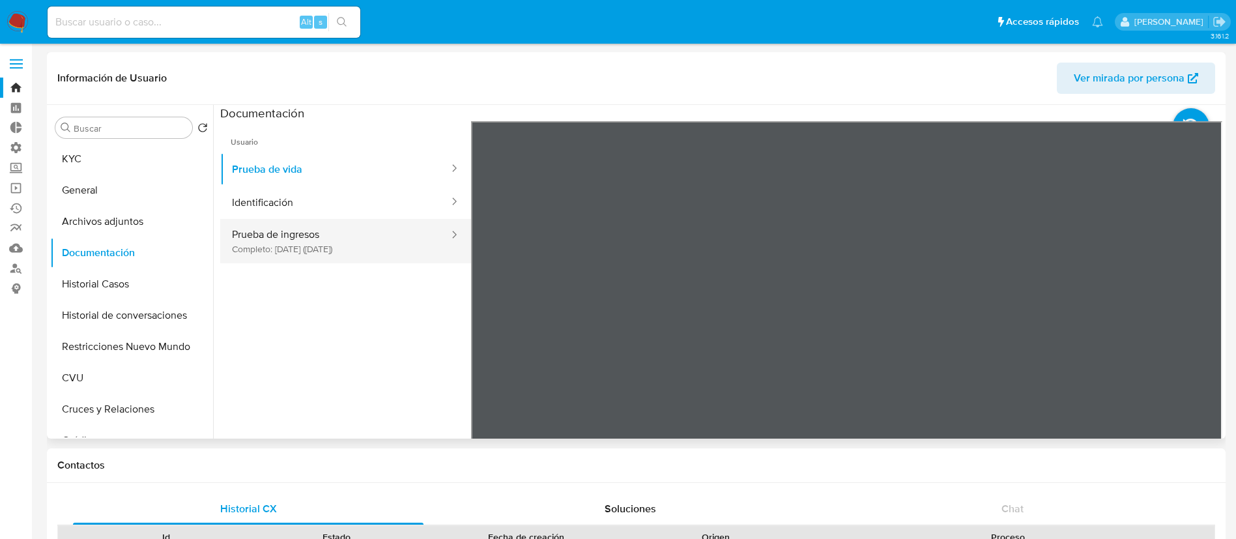
click at [383, 253] on button "Prueba de ingresos Completo: 04/12/2023 (hace 2 años)" at bounding box center [335, 241] width 230 height 44
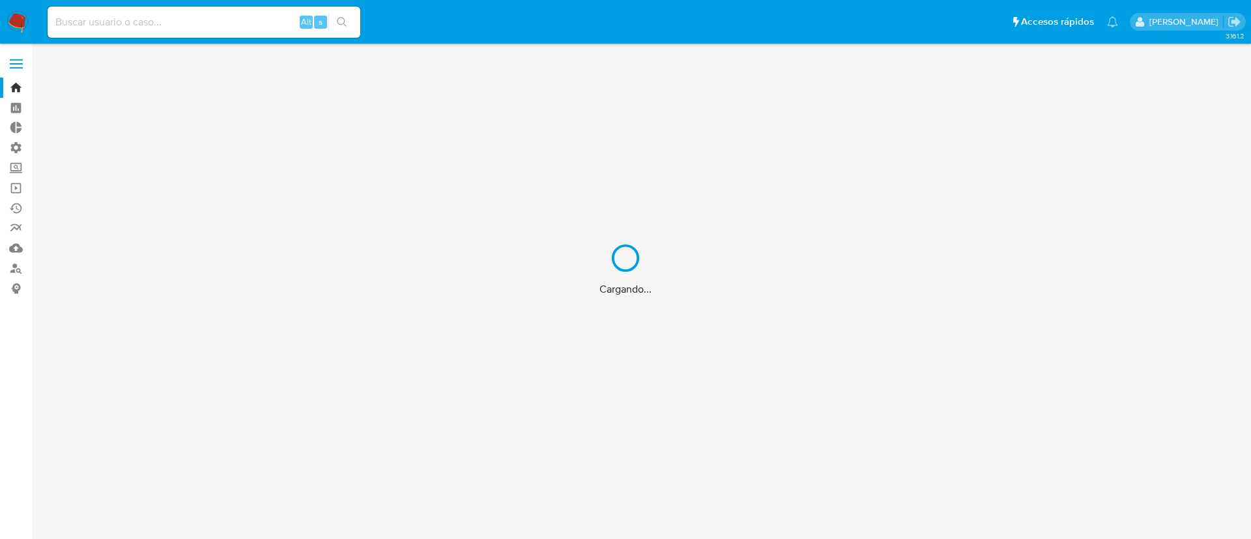
click at [190, 22] on div "Cargando..." at bounding box center [625, 269] width 1251 height 539
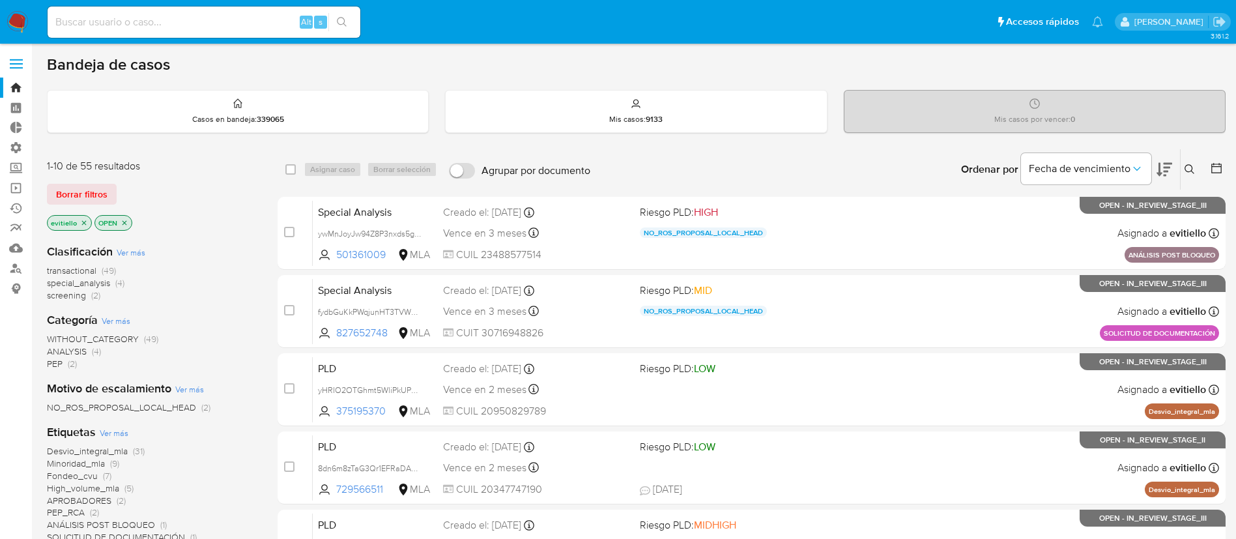
click at [255, 20] on input at bounding box center [204, 22] width 313 height 17
paste input "wdA7C0edCSWL8sx20kYIB2LS"
type input "wdA7C0edCSWL8sx20kYIB2LS"
click at [341, 24] on icon "search-icon" at bounding box center [342, 22] width 10 height 10
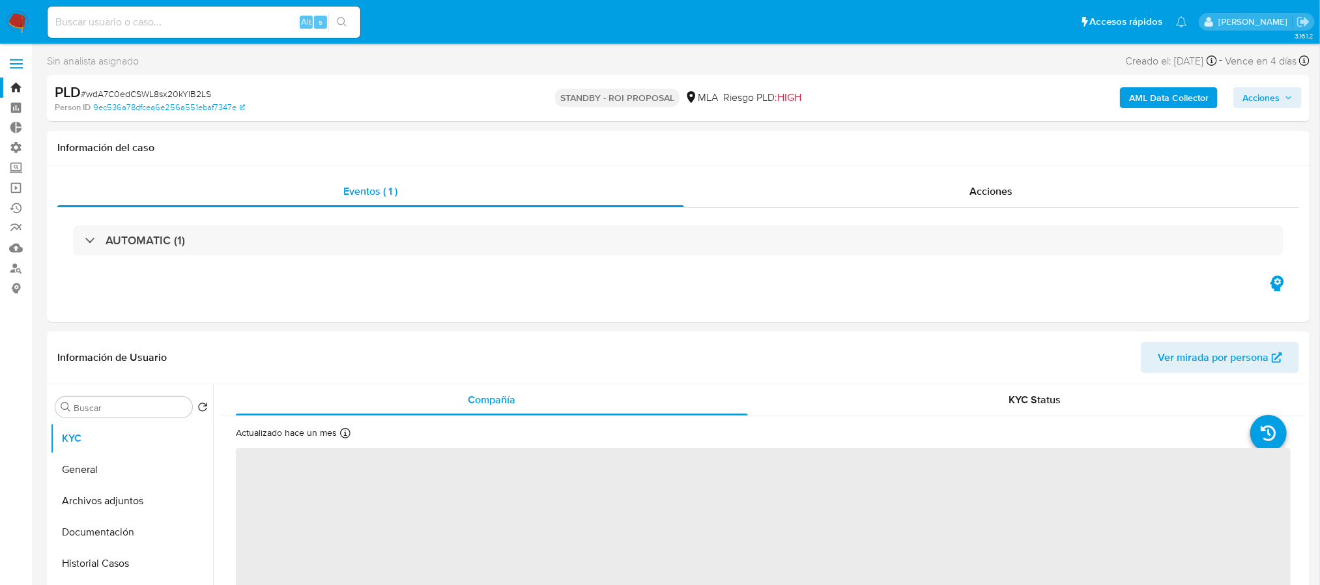
select select "10"
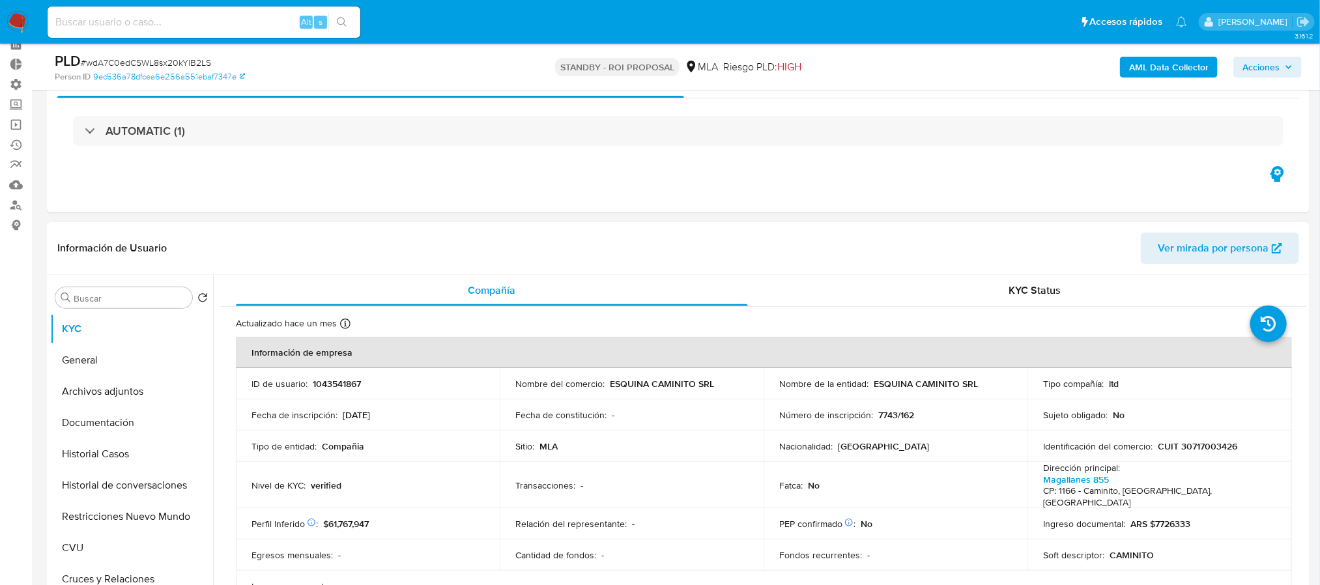
scroll to position [98, 0]
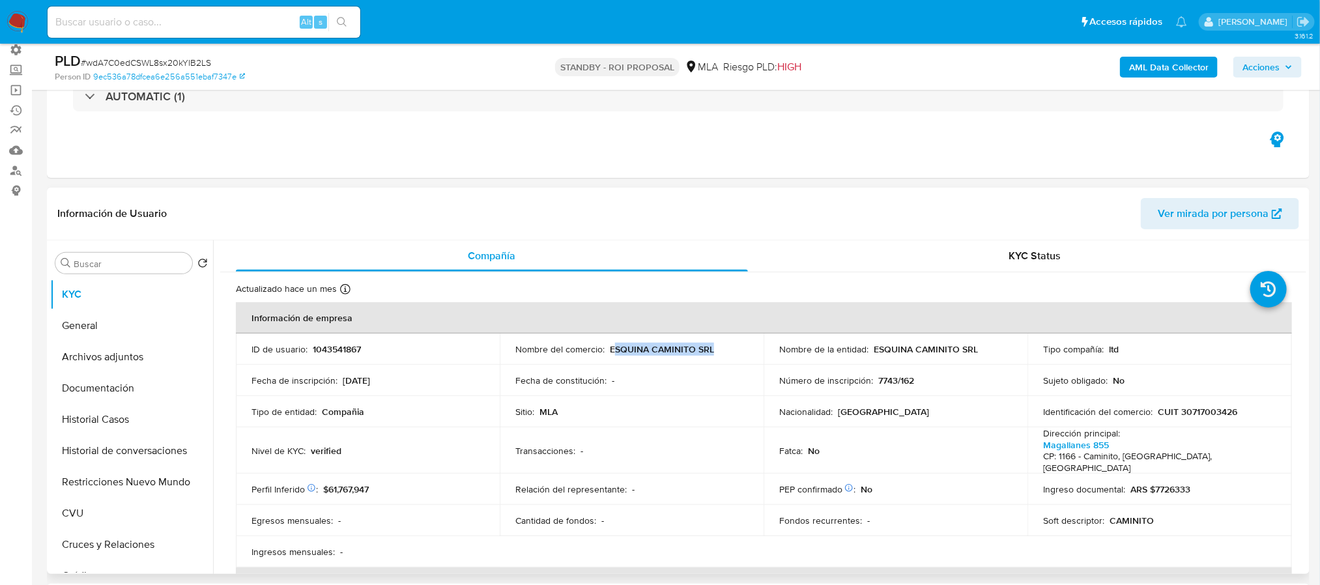
drag, startPoint x: 714, startPoint y: 350, endPoint x: 612, endPoint y: 352, distance: 102.3
click at [612, 352] on div "Nombre del comercio : ESQUINA CAMINITO SRL" at bounding box center [632, 349] width 233 height 12
click at [313, 345] on p "1043541867" at bounding box center [337, 349] width 48 height 12
copy p "1043541867"
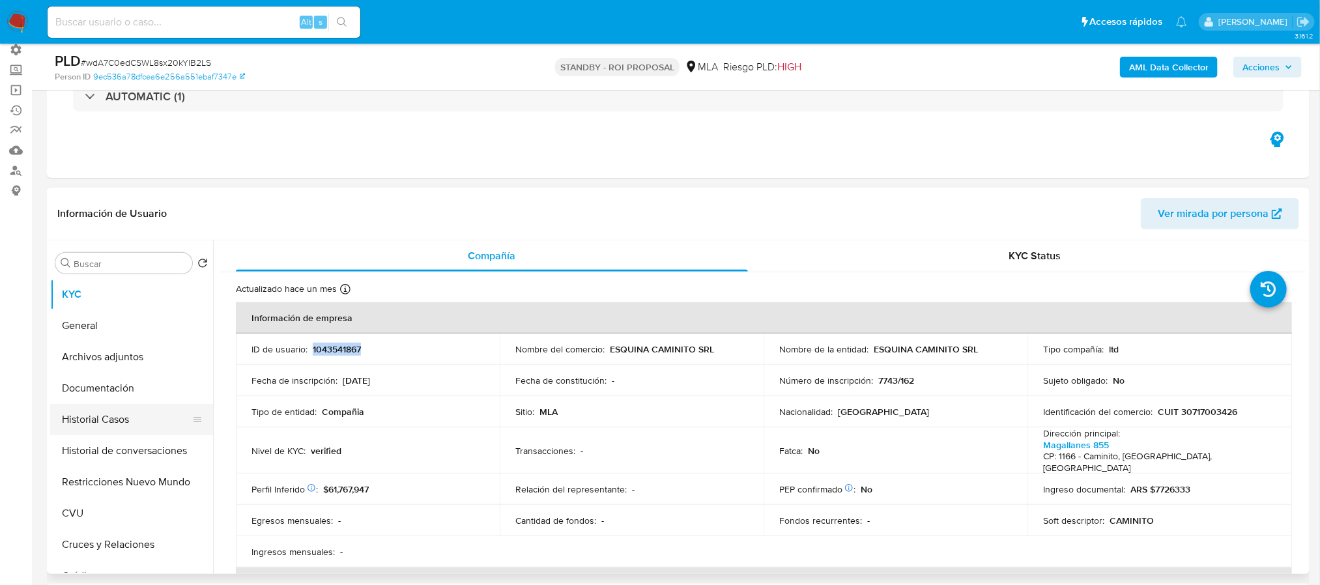
click at [125, 411] on button "Historial Casos" at bounding box center [126, 419] width 153 height 31
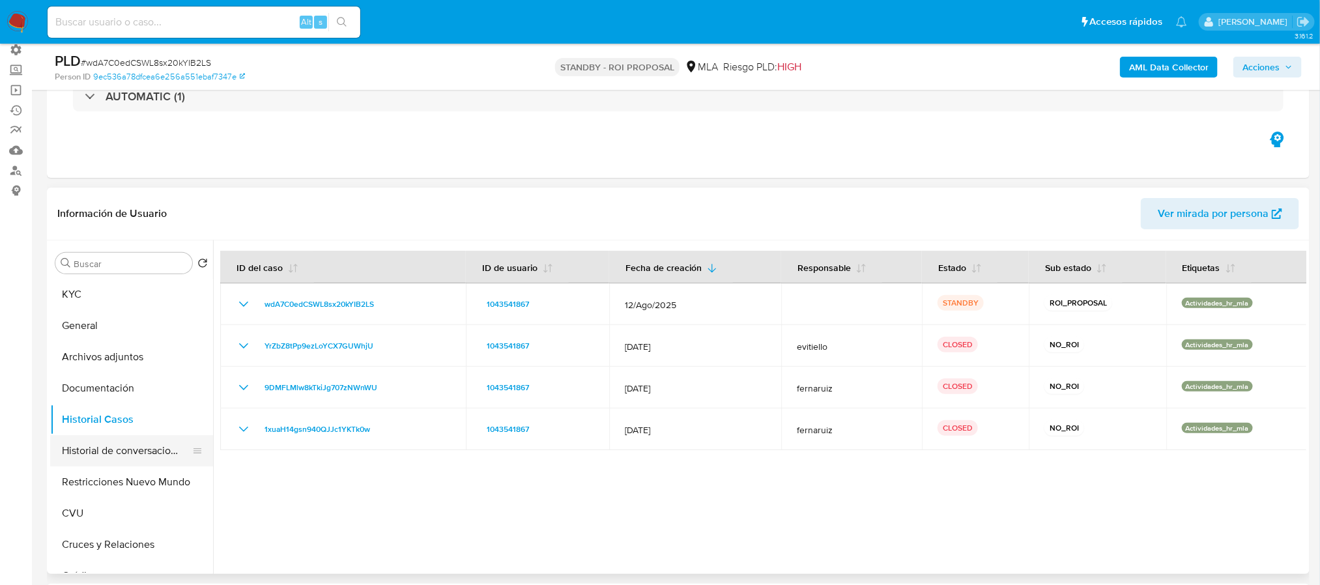
click at [143, 456] on button "Historial de conversaciones" at bounding box center [126, 450] width 153 height 31
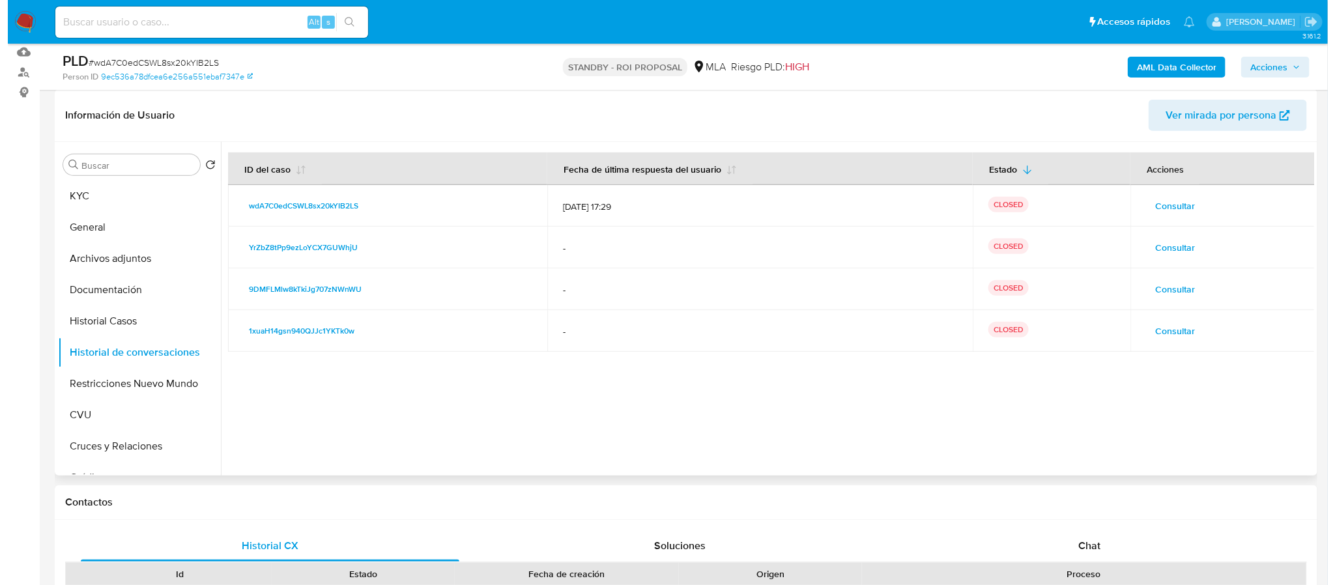
scroll to position [196, 0]
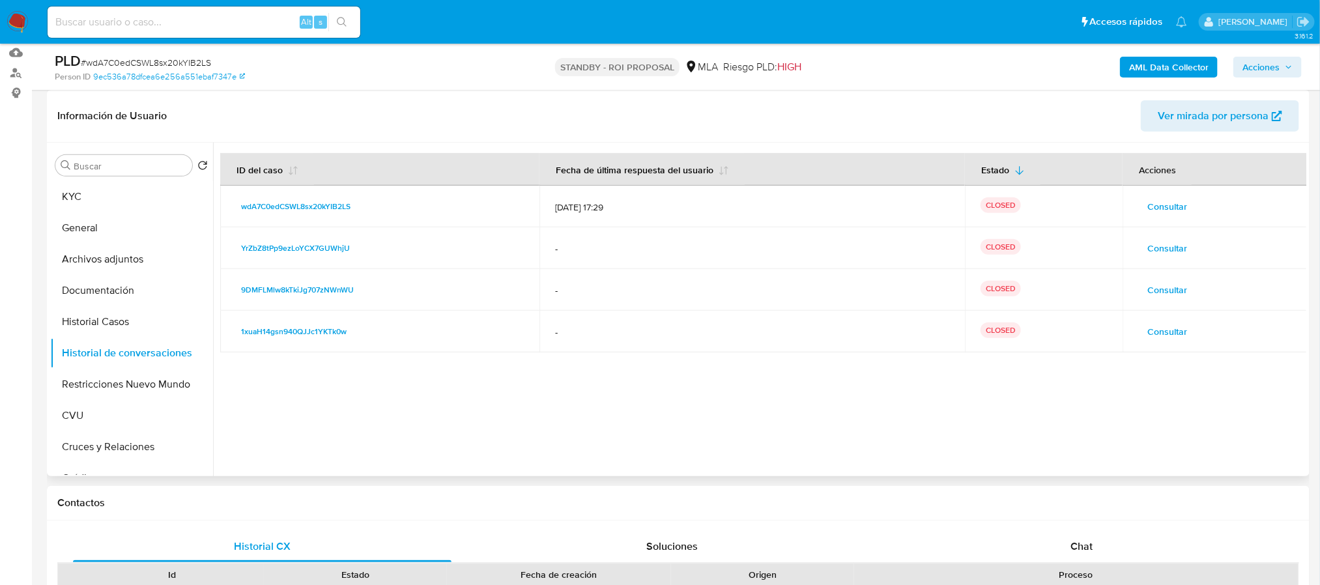
click at [1169, 206] on span "Consultar" at bounding box center [1168, 206] width 40 height 18
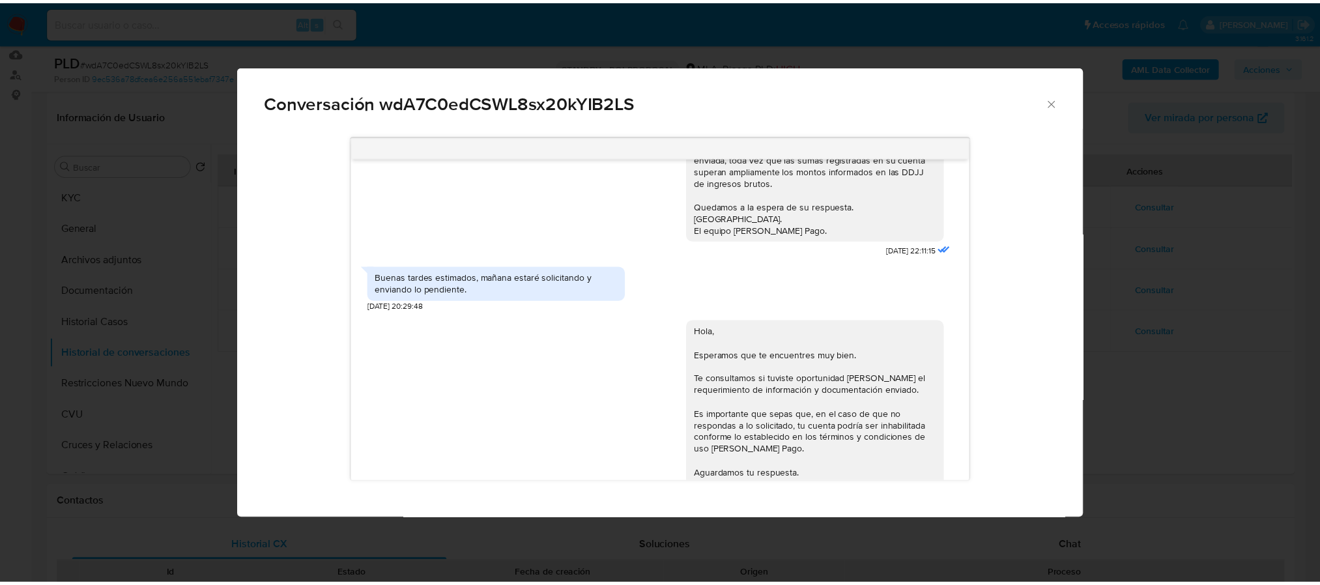
scroll to position [899, 0]
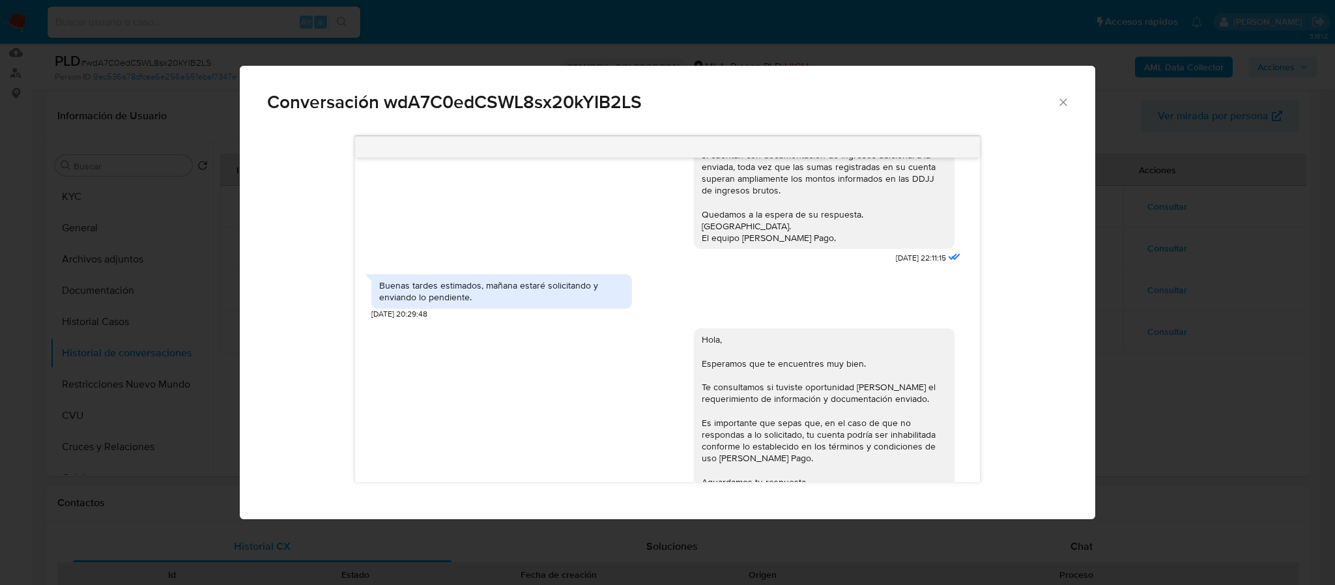
click at [1174, 357] on div "Conversación wdA7C0edCSWL8sx20kYIB2LS [DATE] 17:44:38 Durante el último año, la…" at bounding box center [667, 292] width 1335 height 585
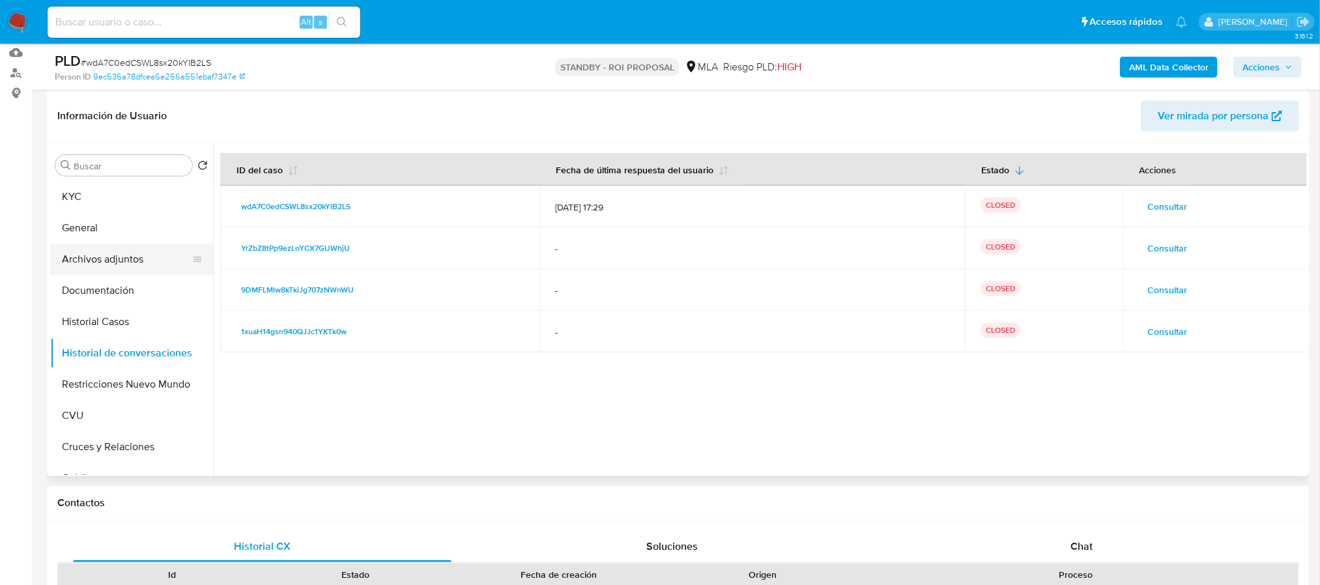
click at [145, 259] on button "Archivos adjuntos" at bounding box center [126, 259] width 153 height 31
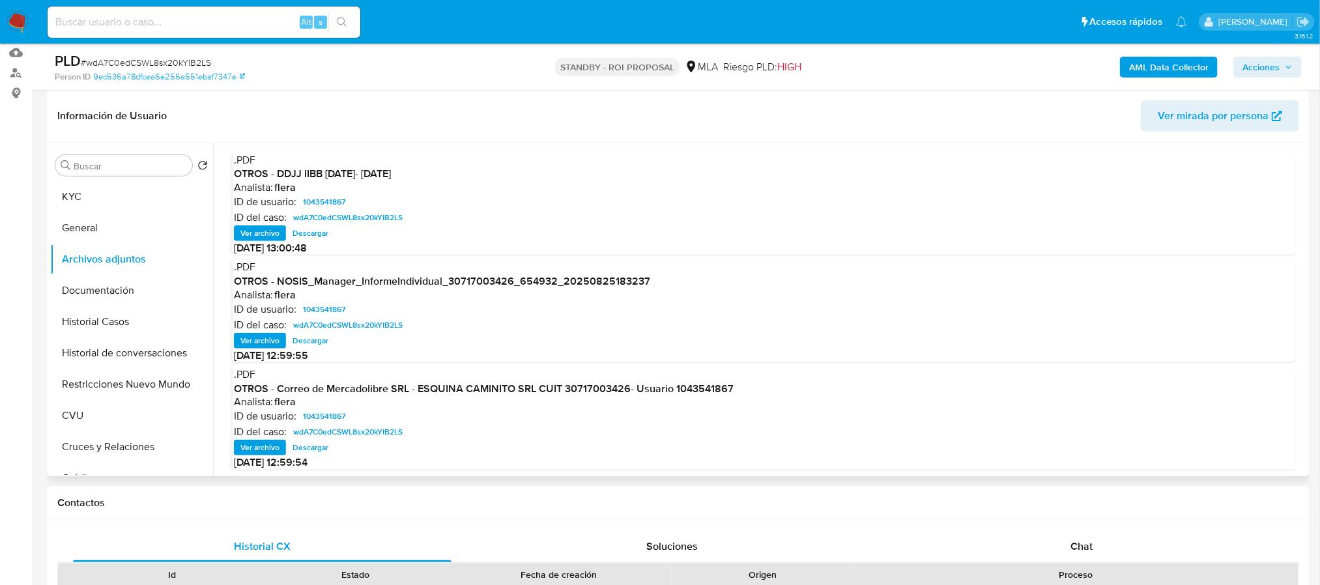
scroll to position [98, 0]
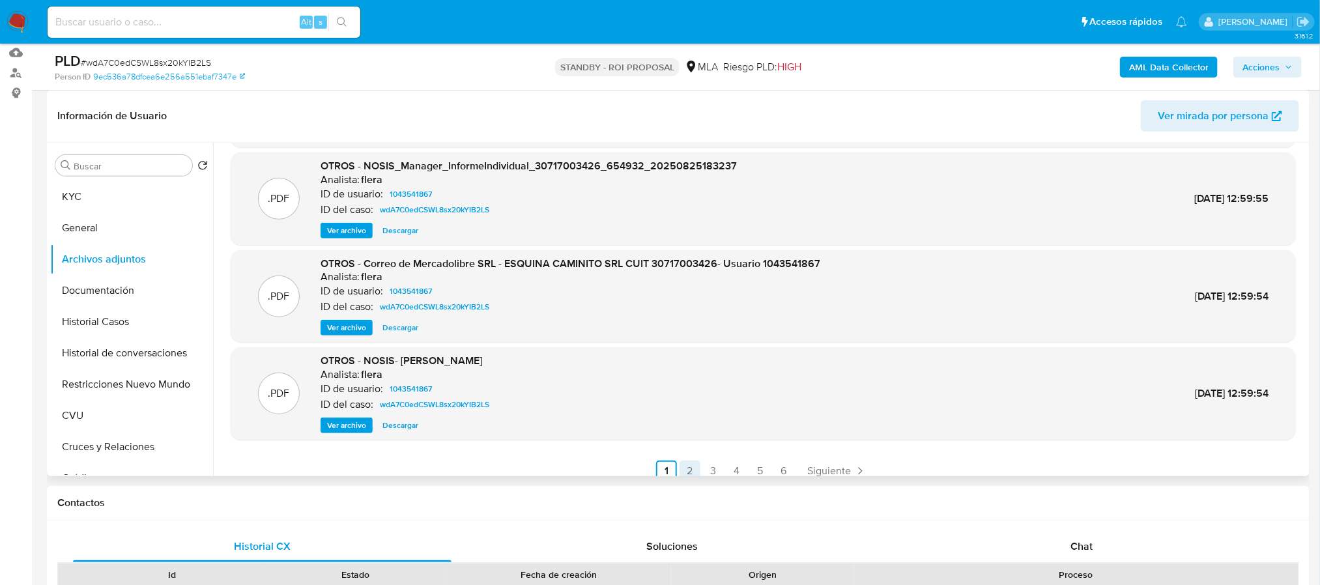
click at [696, 471] on link "2" at bounding box center [690, 471] width 21 height 21
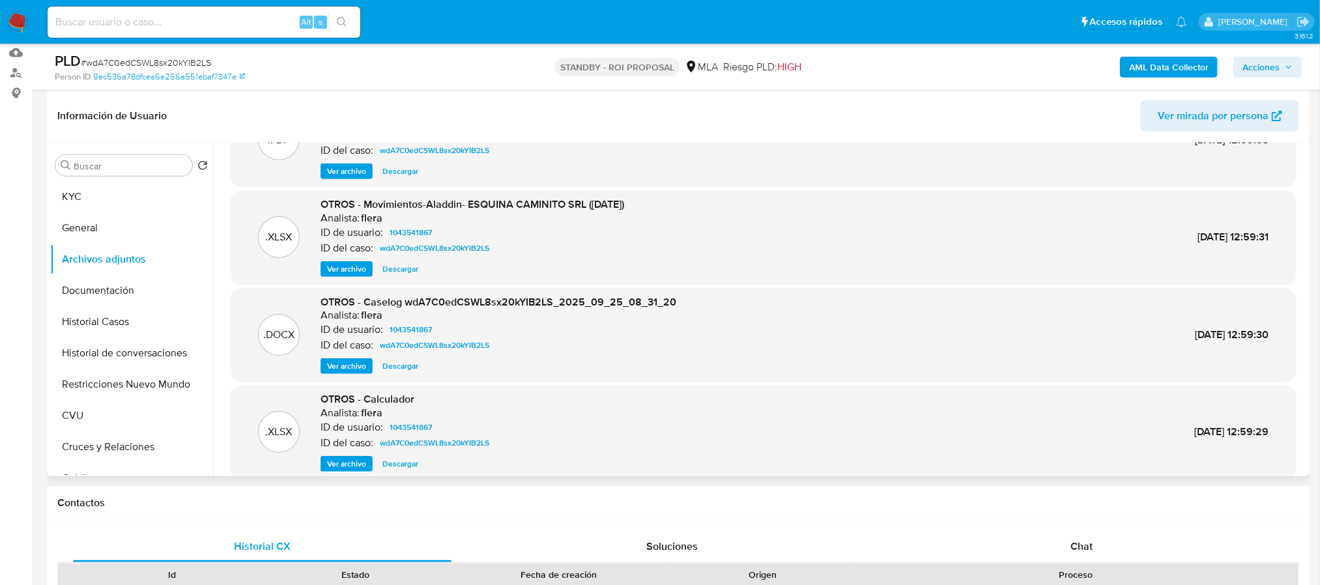
scroll to position [109, 0]
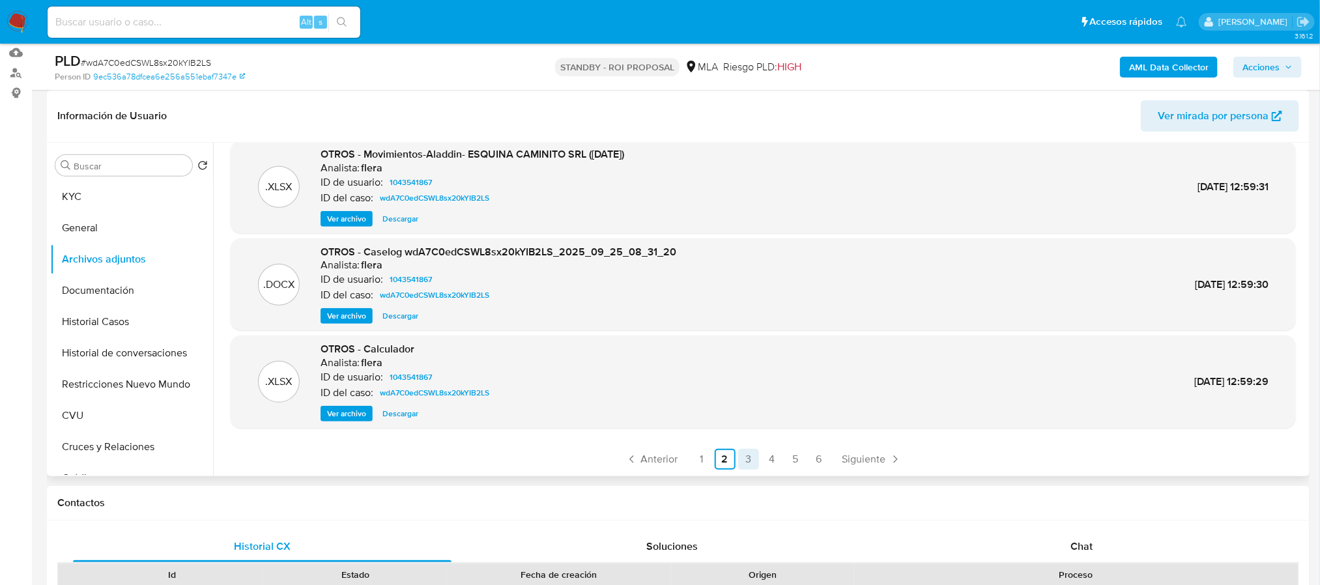
click at [744, 459] on link "3" at bounding box center [748, 459] width 21 height 21
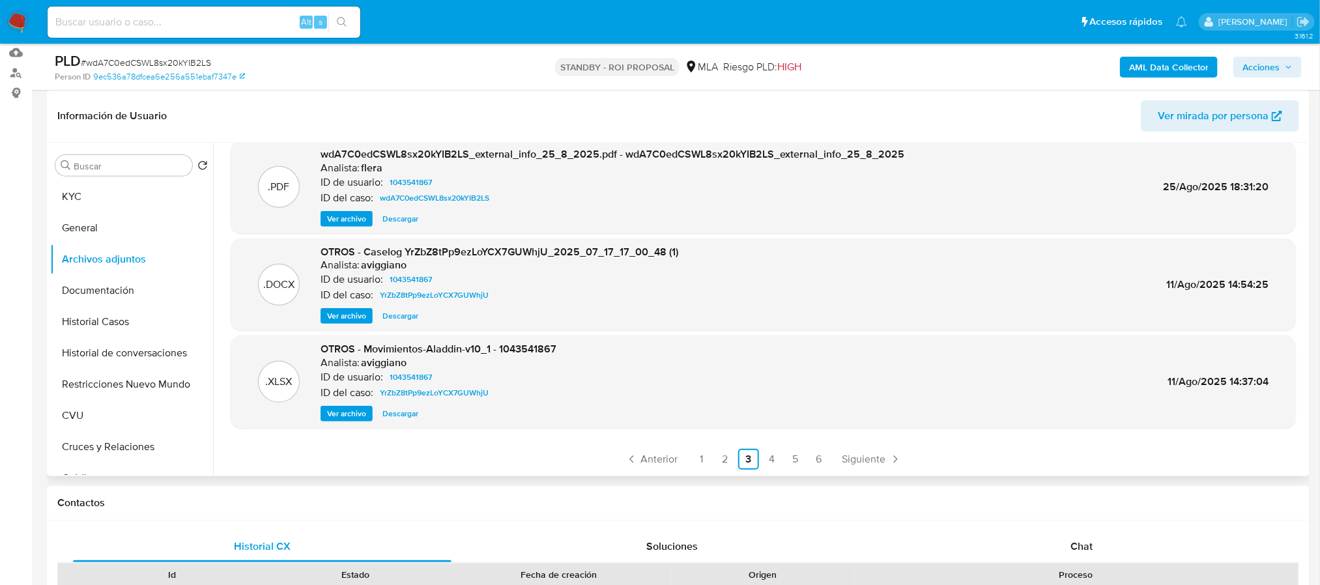
click at [364, 317] on span "Ver archivo" at bounding box center [346, 316] width 39 height 13
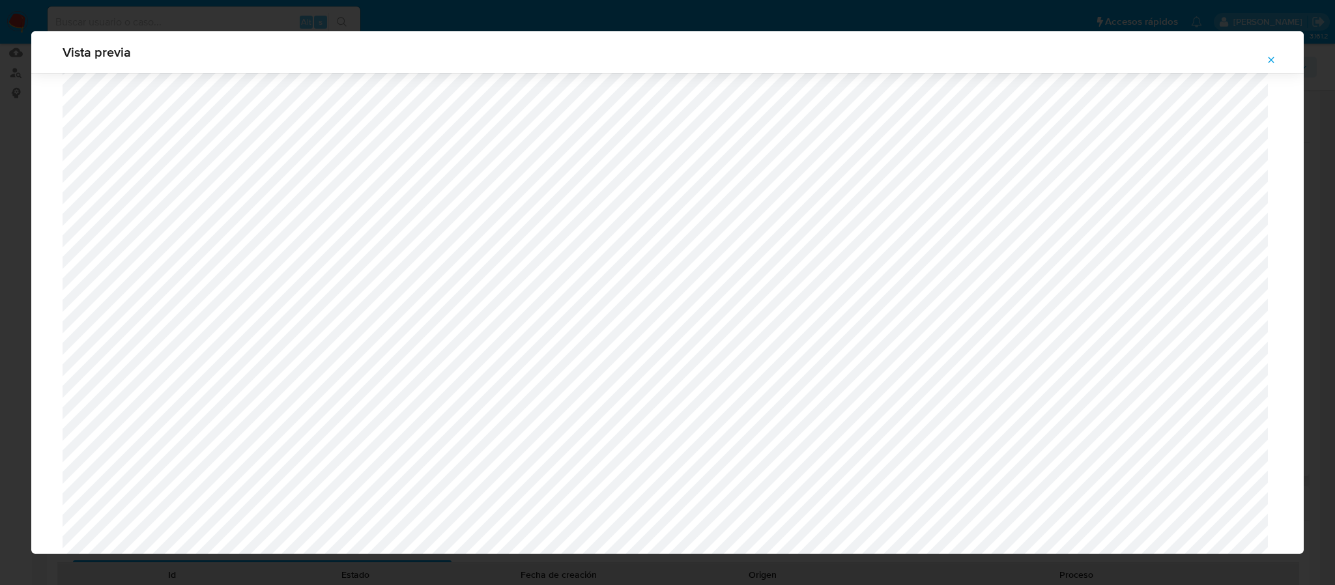
scroll to position [1244, 0]
click at [1251, 55] on icon "Attachment preview" at bounding box center [1271, 60] width 10 height 10
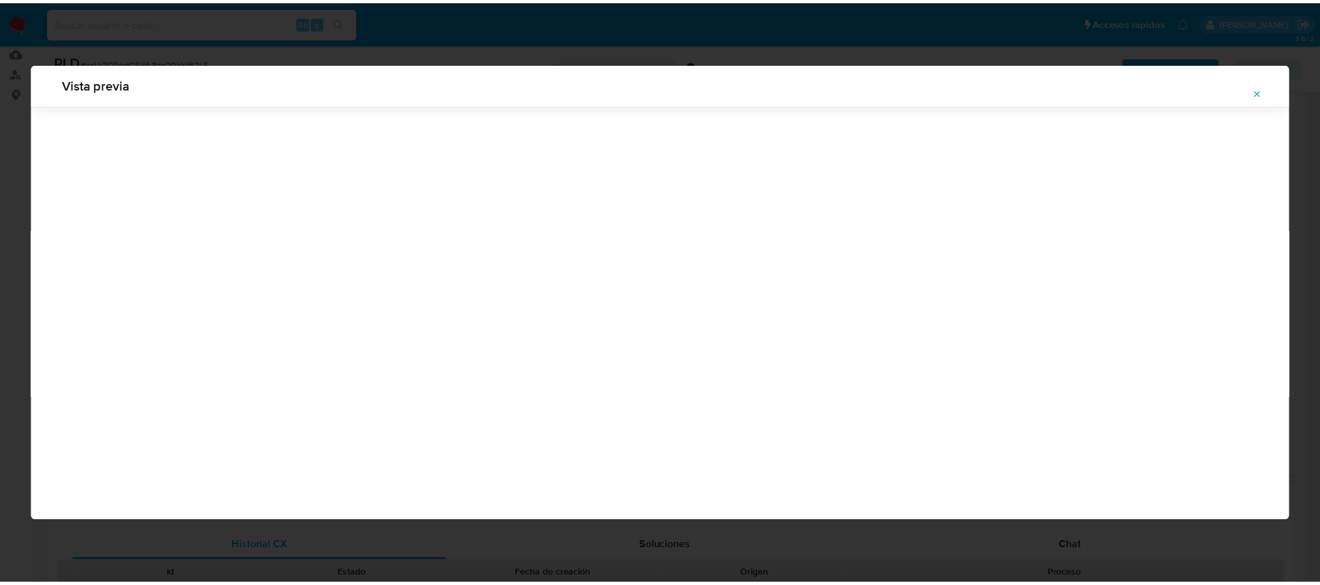
scroll to position [0, 0]
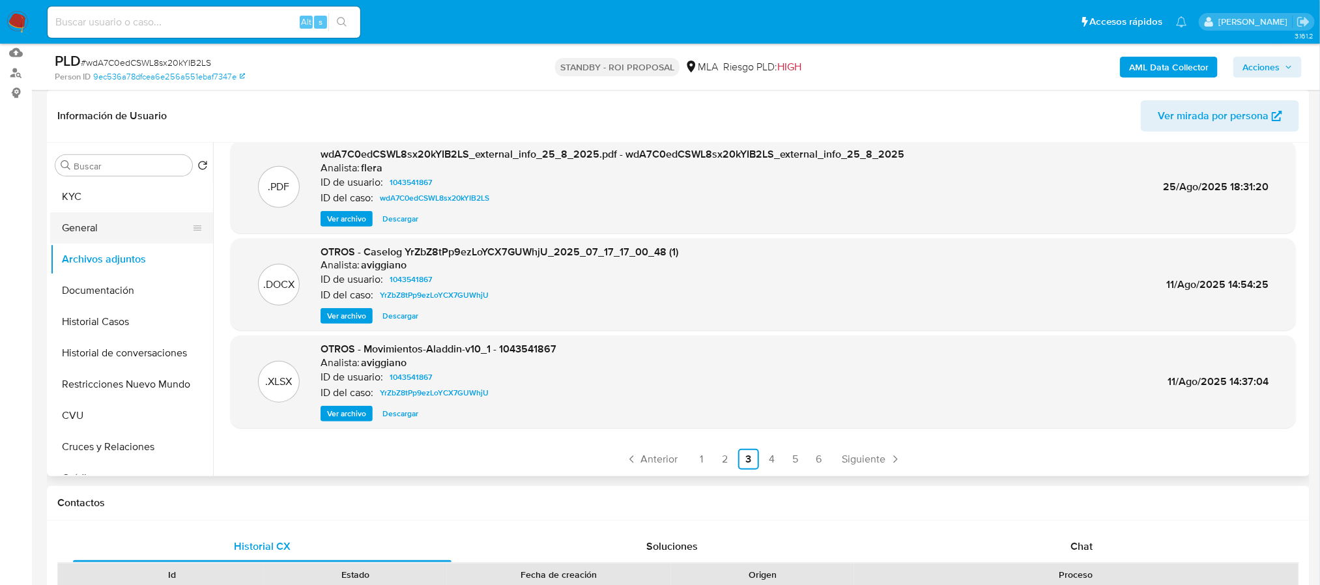
click at [104, 212] on button "General" at bounding box center [126, 227] width 153 height 31
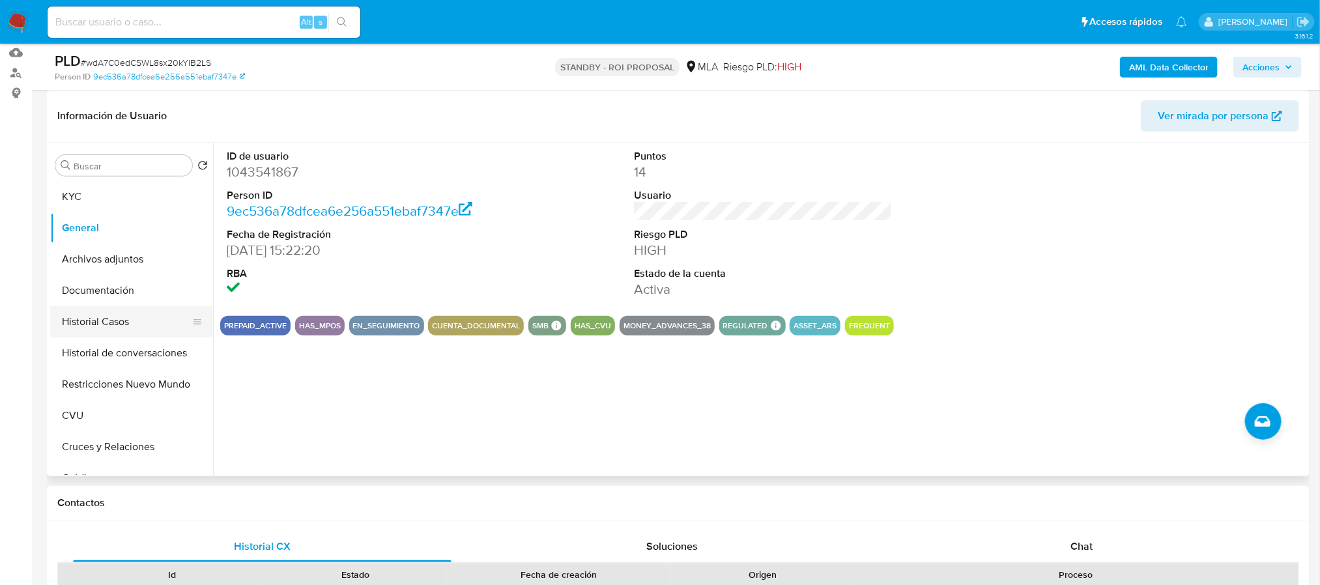
click at [139, 327] on button "Historial Casos" at bounding box center [126, 321] width 153 height 31
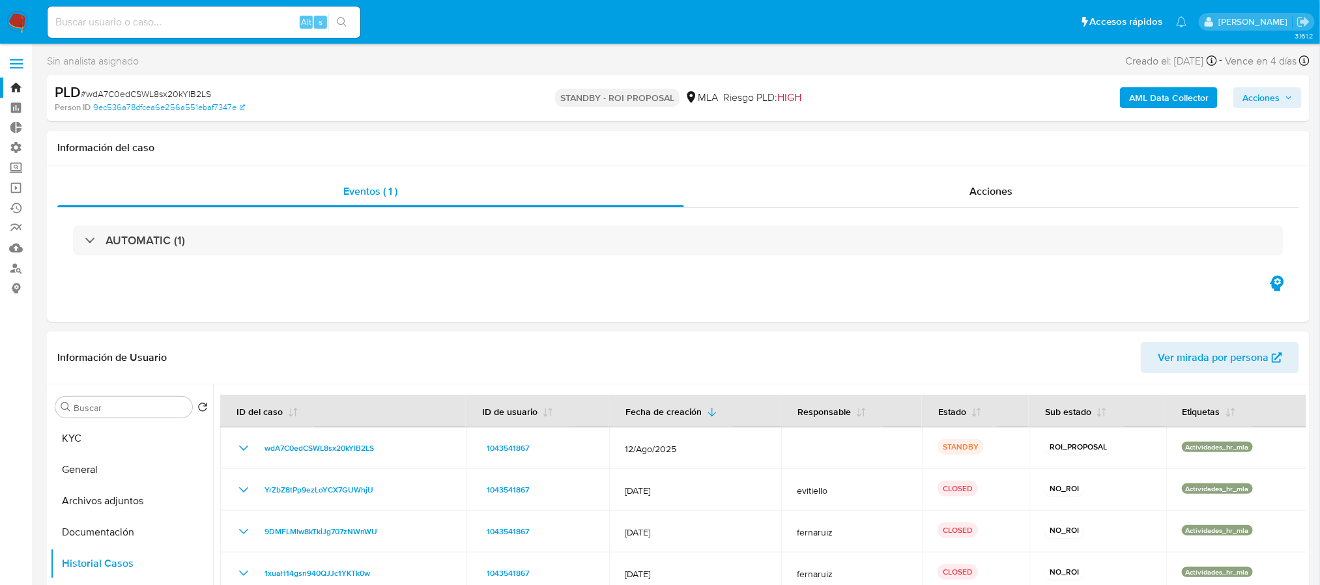
click at [1251, 96] on span "Acciones" at bounding box center [1261, 97] width 37 height 21
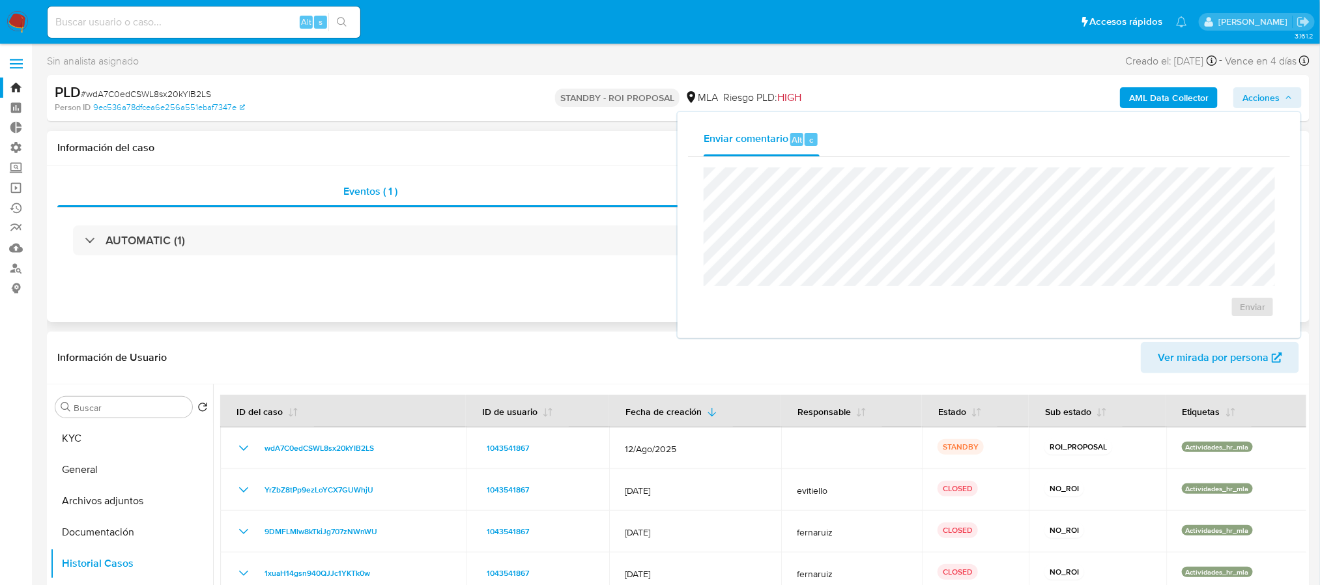
click at [602, 168] on div "Eventos ( 1 ) Acciones AUTOMATIC (1)" at bounding box center [678, 244] width 1263 height 156
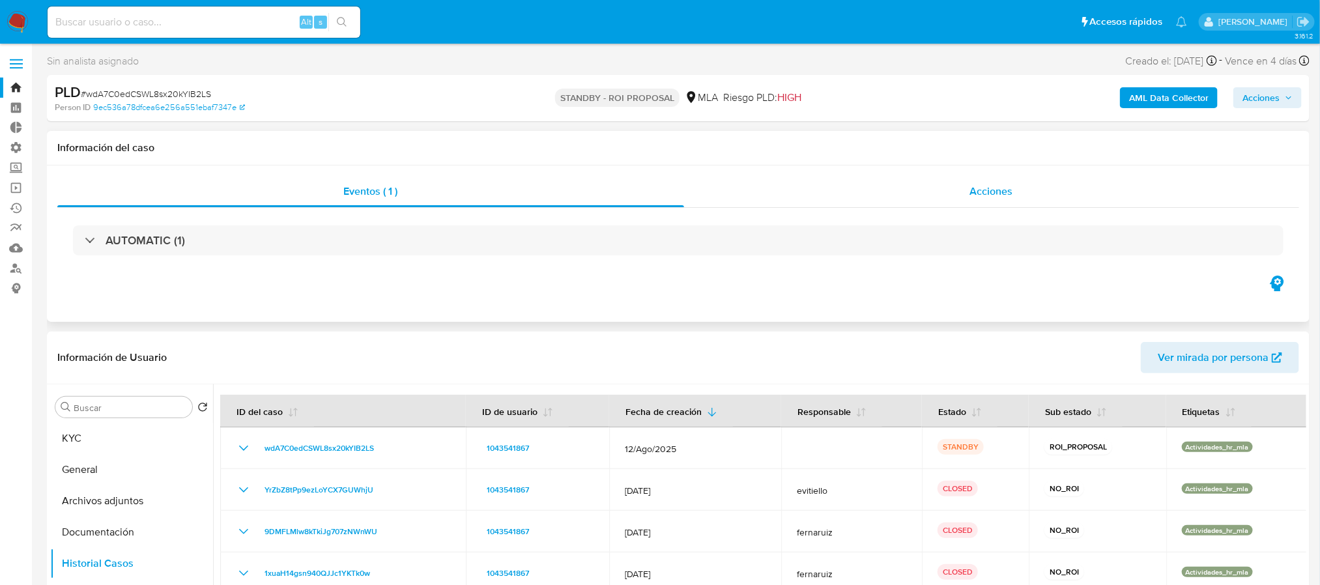
click at [1008, 194] on span "Acciones" at bounding box center [991, 191] width 43 height 15
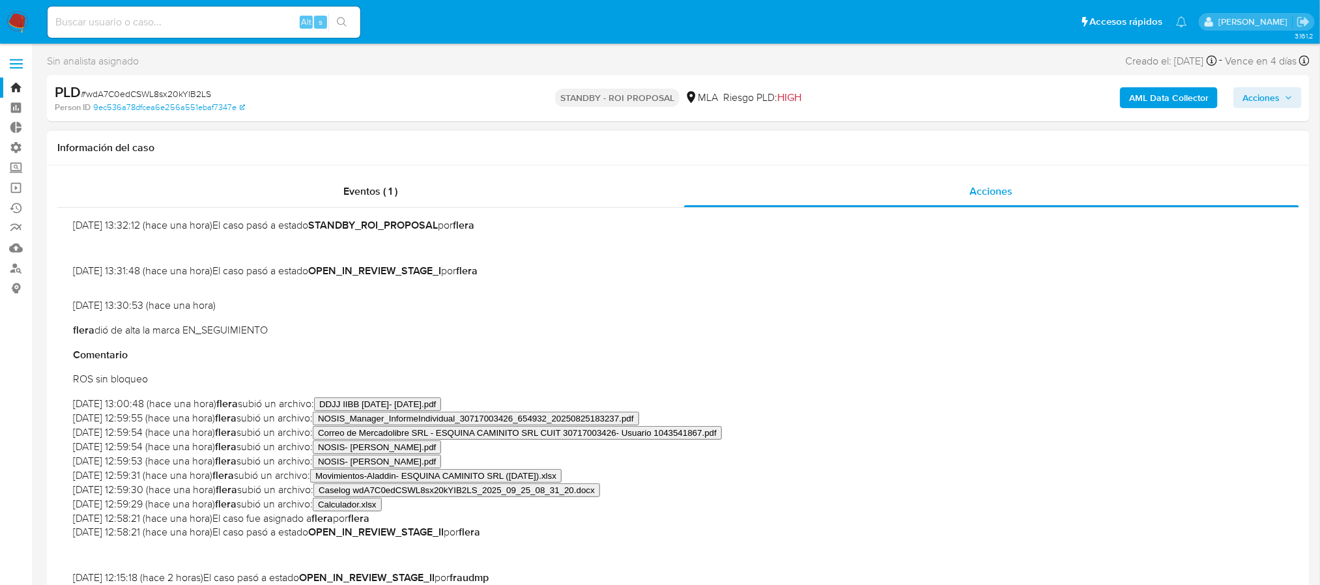
scroll to position [196, 0]
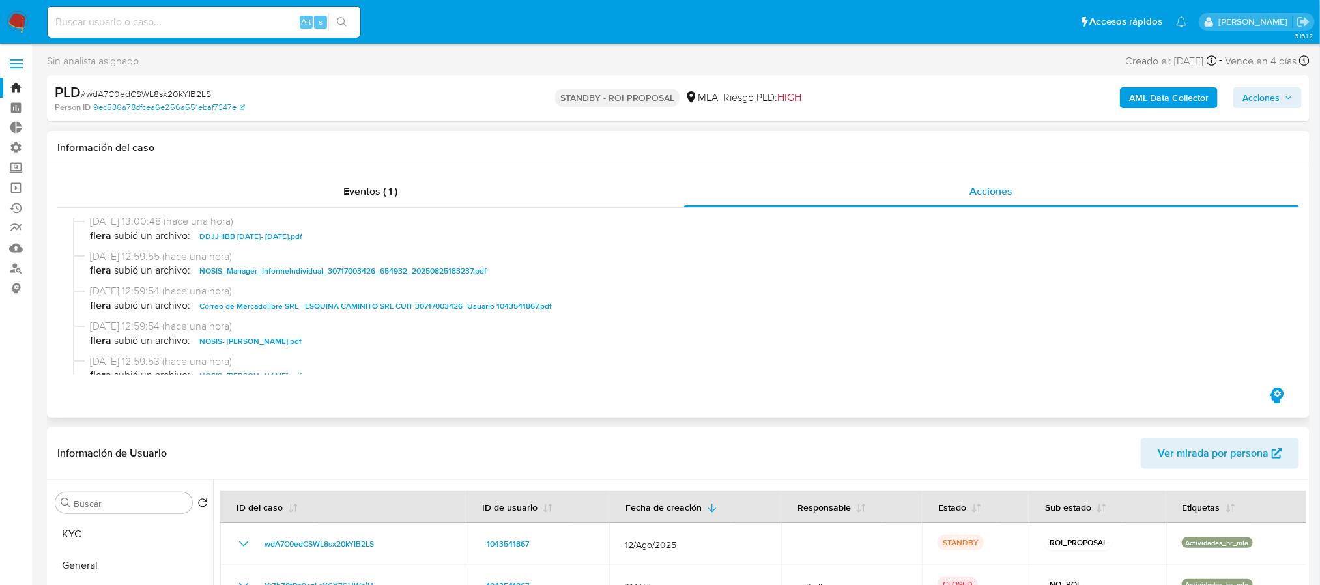
click at [298, 237] on span "DDJJ IIBB febrero- julio 2025.pdf" at bounding box center [250, 237] width 103 height 16
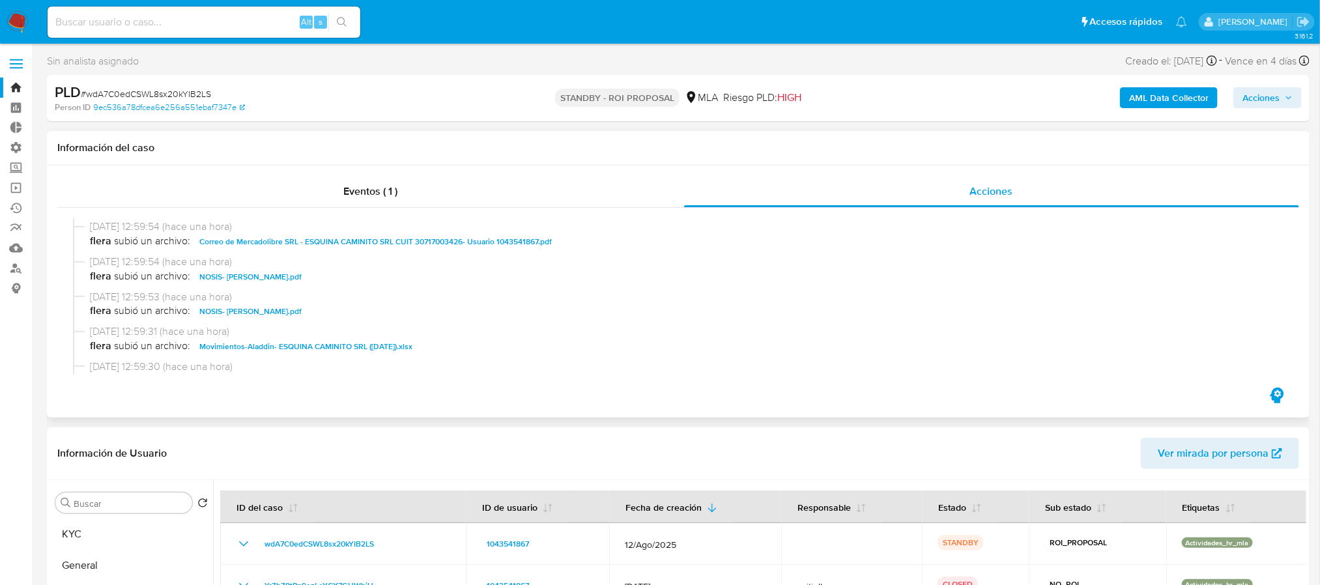
scroll to position [293, 0]
click at [301, 311] on span "Movimientos-Aladdin- ESQUINA CAMINITO SRL (julio 2025).xlsx" at bounding box center [305, 314] width 213 height 16
click at [344, 354] on span "Caselog wdA7C0edCSWL8sx20kYIB2LS_2025_09_25_08_31_20.docx" at bounding box center [323, 348] width 249 height 16
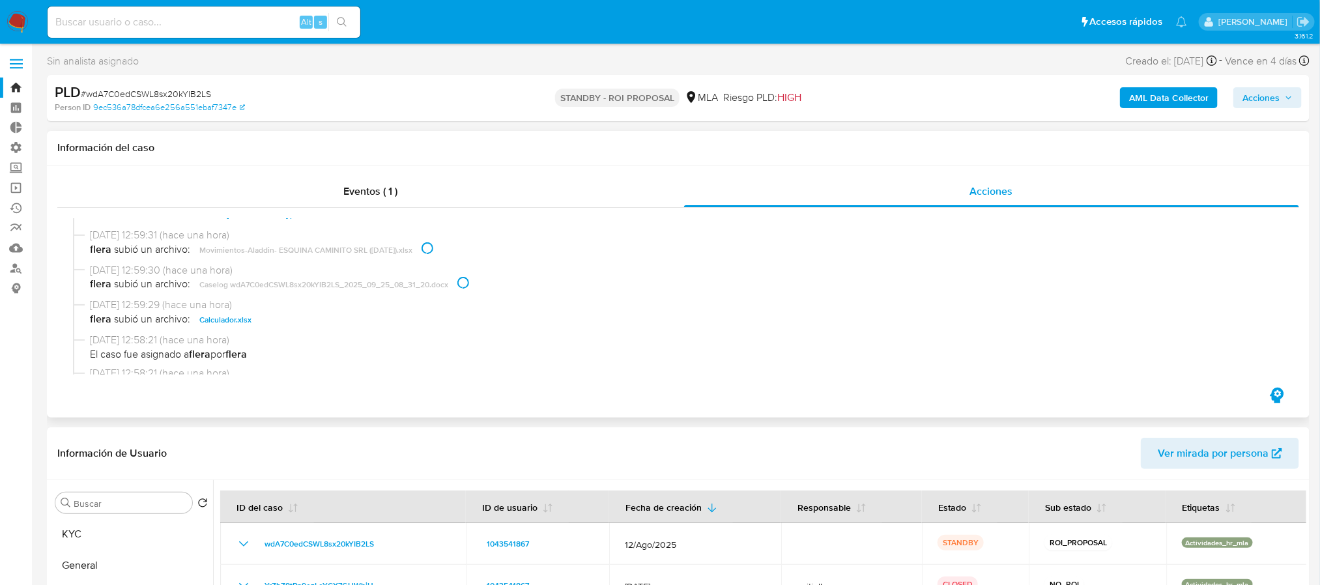
scroll to position [391, 0]
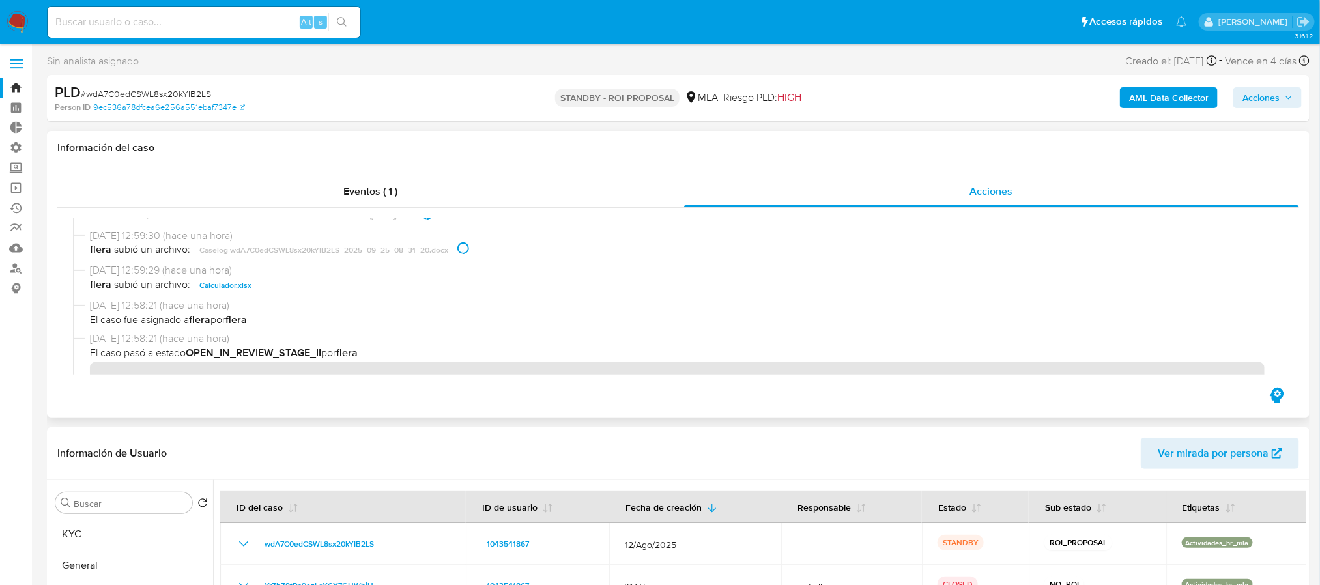
click at [229, 284] on span "Calculador.xlsx" at bounding box center [225, 286] width 52 height 16
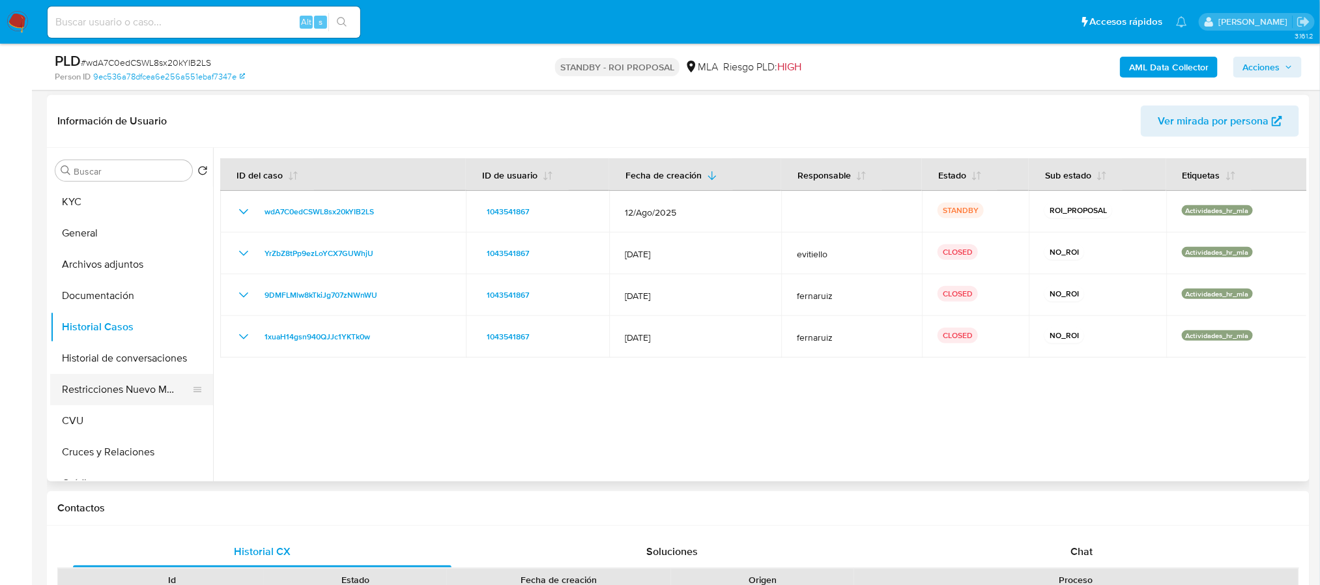
scroll to position [293, 0]
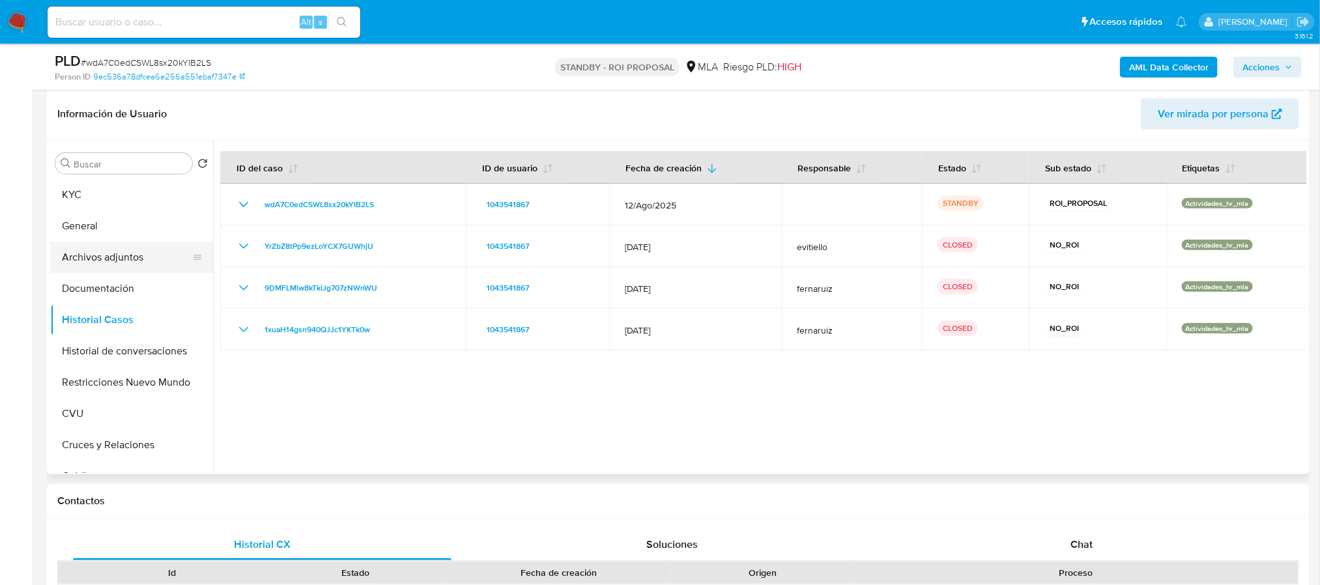
drag, startPoint x: 154, startPoint y: 255, endPoint x: 167, endPoint y: 264, distance: 15.4
click at [154, 255] on button "Archivos adjuntos" at bounding box center [126, 257] width 153 height 31
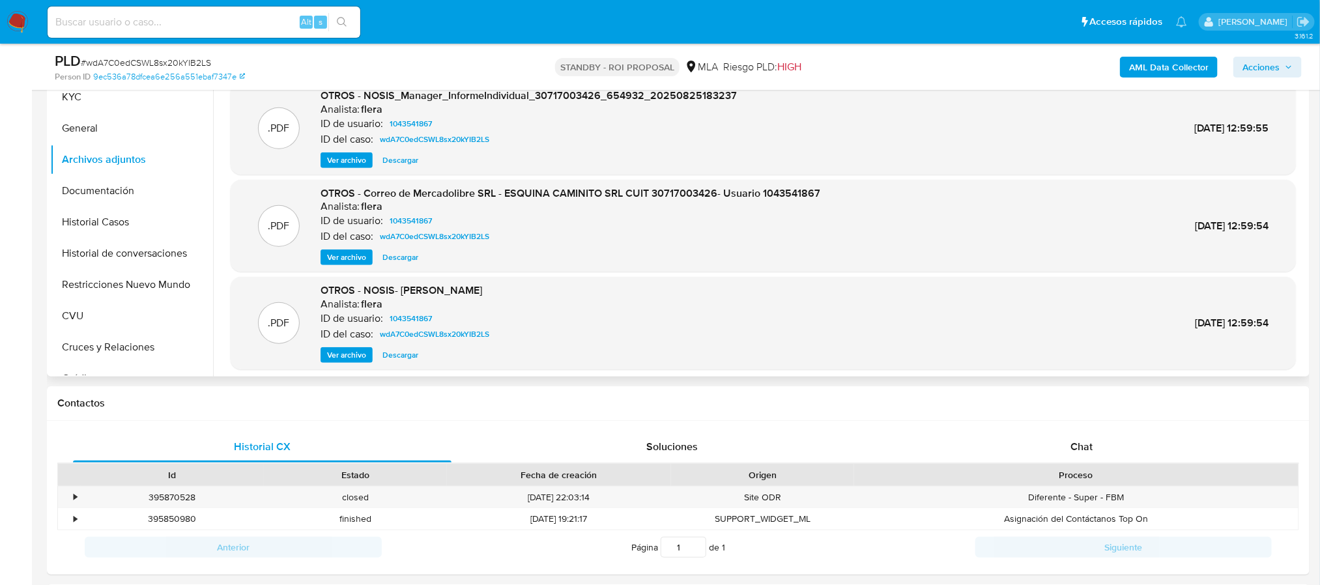
scroll to position [98, 0]
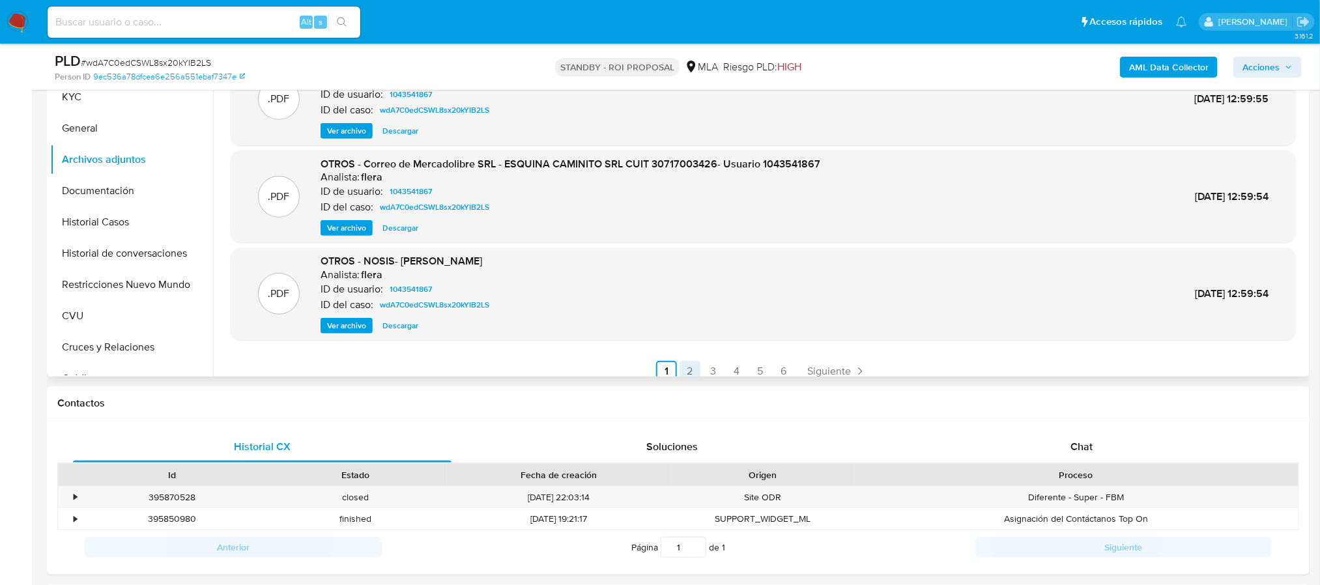
click at [691, 368] on link "2" at bounding box center [690, 371] width 21 height 21
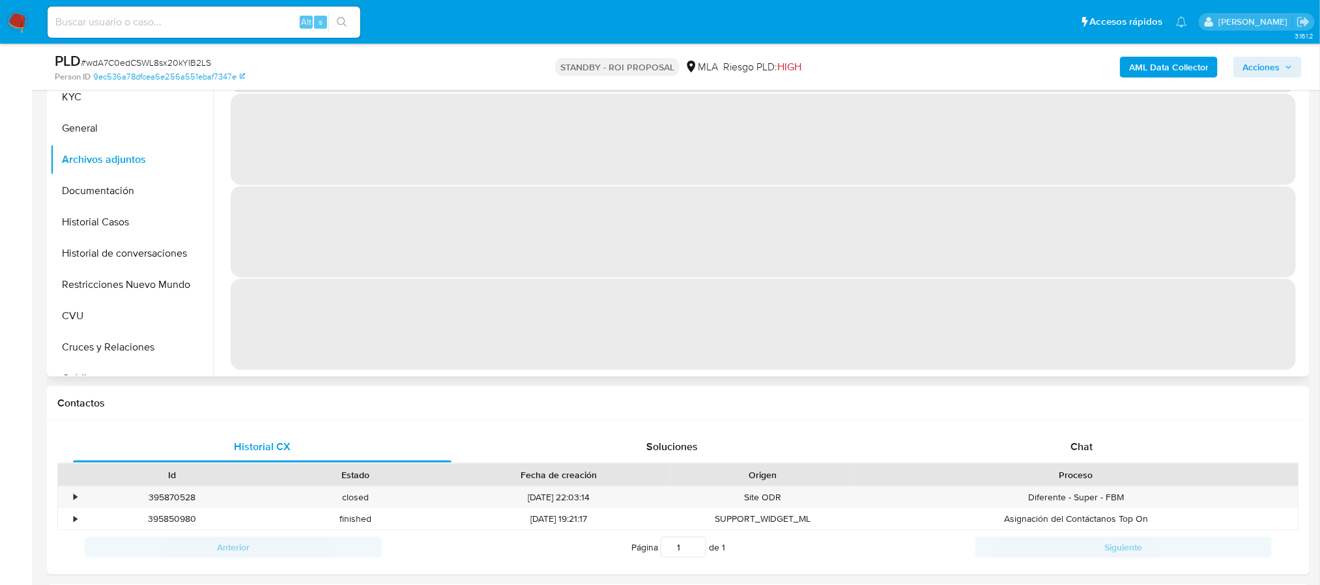
scroll to position [0, 0]
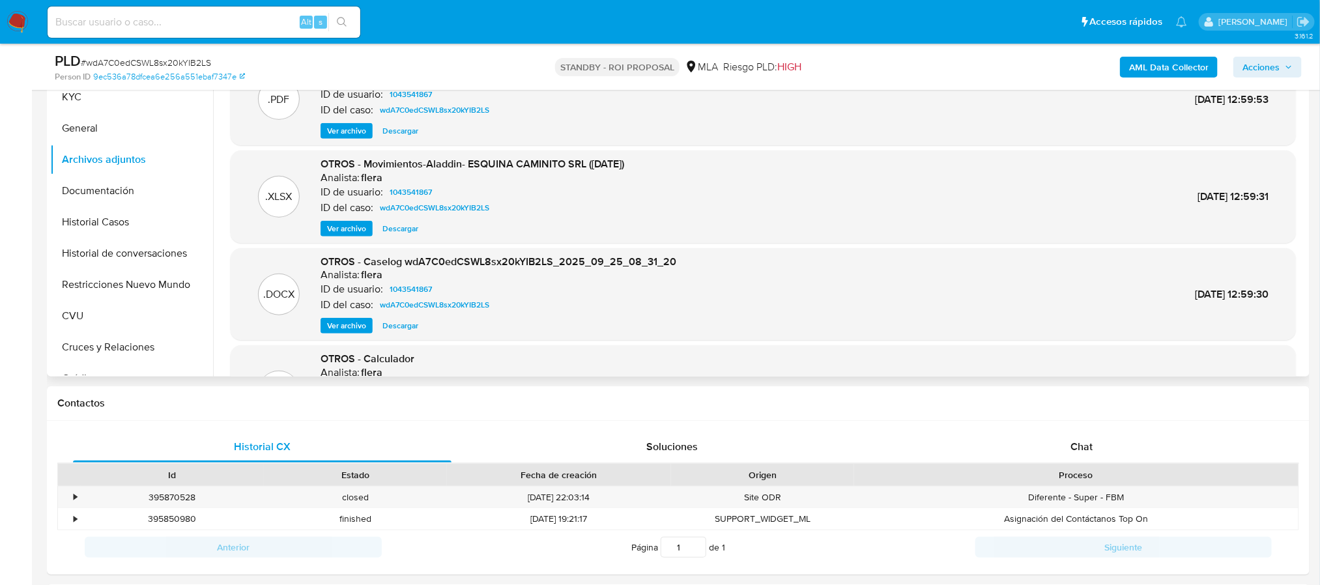
click at [405, 227] on span "Descargar" at bounding box center [401, 228] width 36 height 13
drag, startPoint x: 409, startPoint y: 327, endPoint x: 497, endPoint y: 247, distance: 118.6
click at [409, 327] on span "Descargar" at bounding box center [401, 325] width 36 height 13
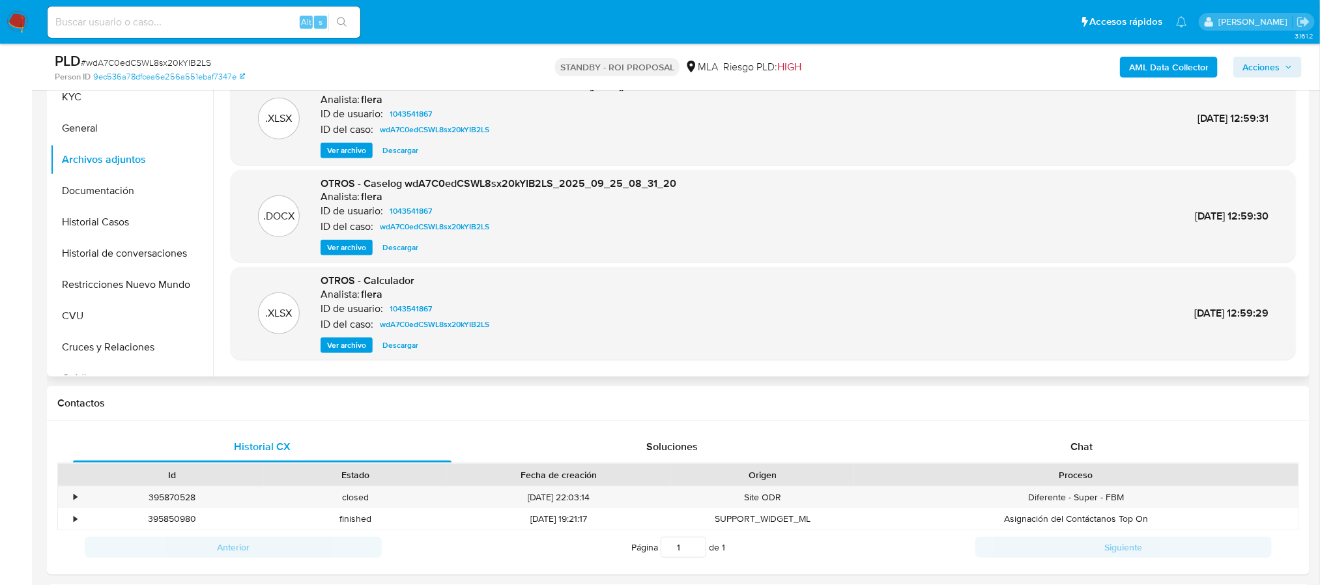
scroll to position [109, 0]
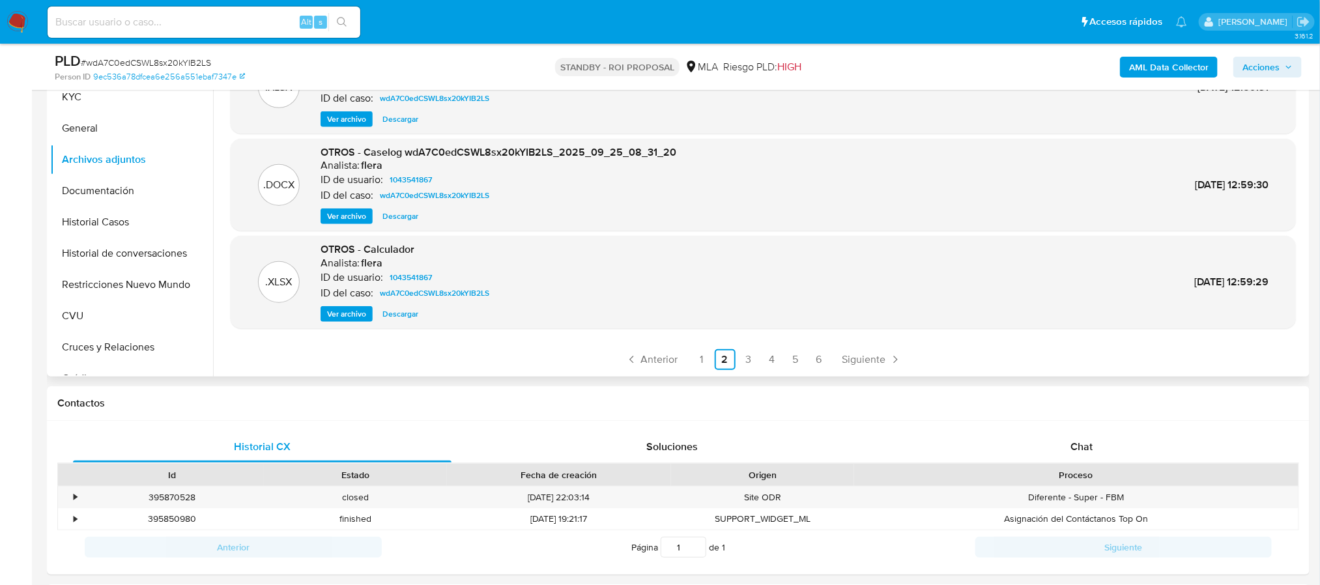
click at [409, 312] on span "Descargar" at bounding box center [401, 314] width 36 height 13
click at [755, 356] on link "3" at bounding box center [748, 359] width 21 height 21
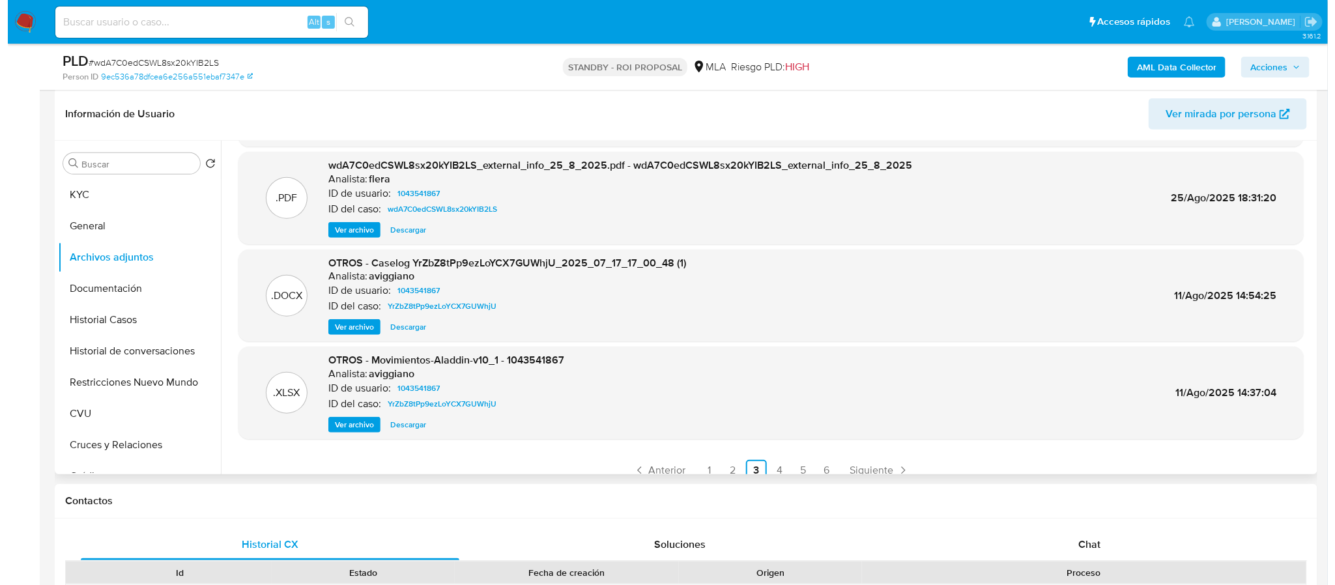
scroll to position [98, 0]
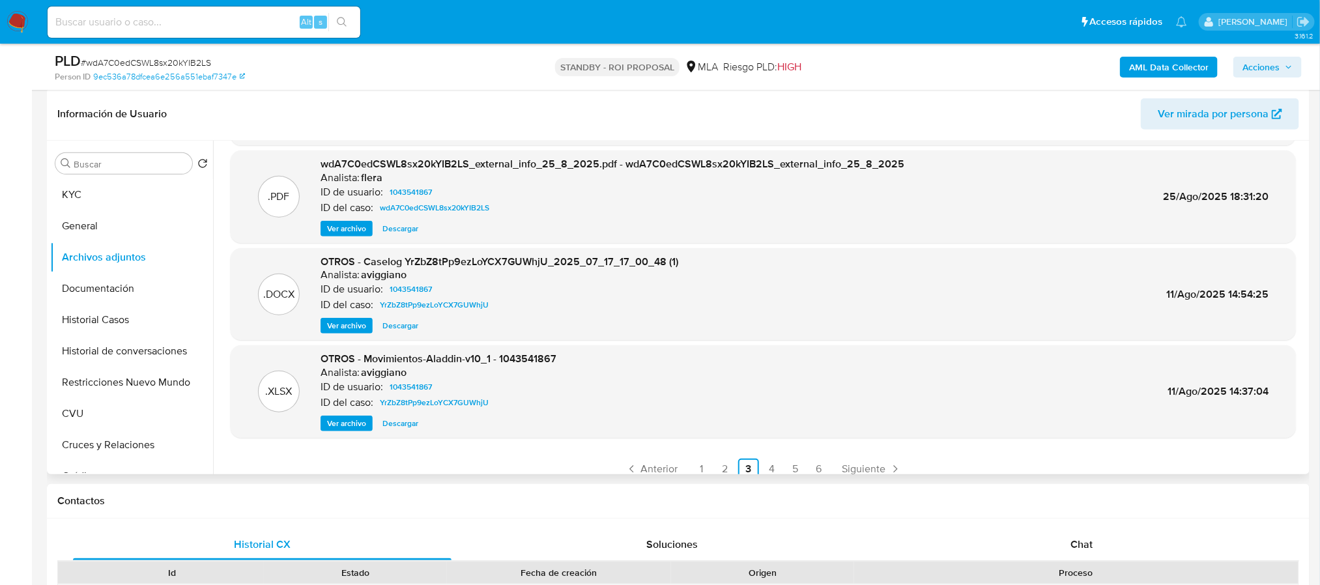
click at [349, 331] on span "Ver archivo" at bounding box center [346, 325] width 39 height 13
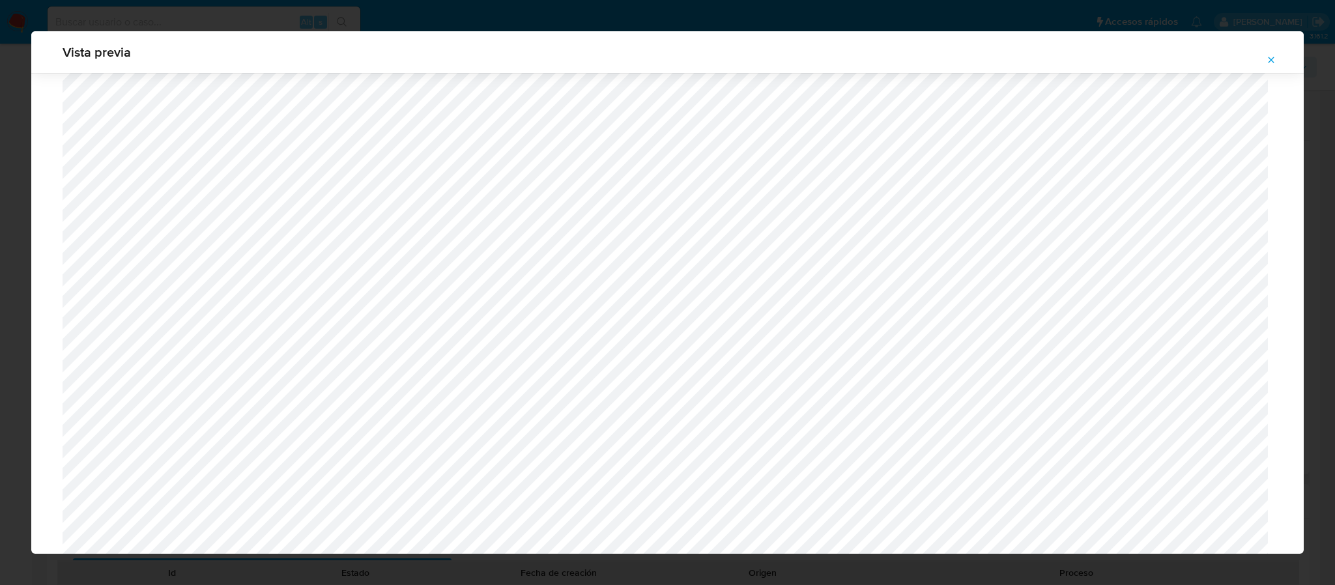
scroll to position [1050, 0]
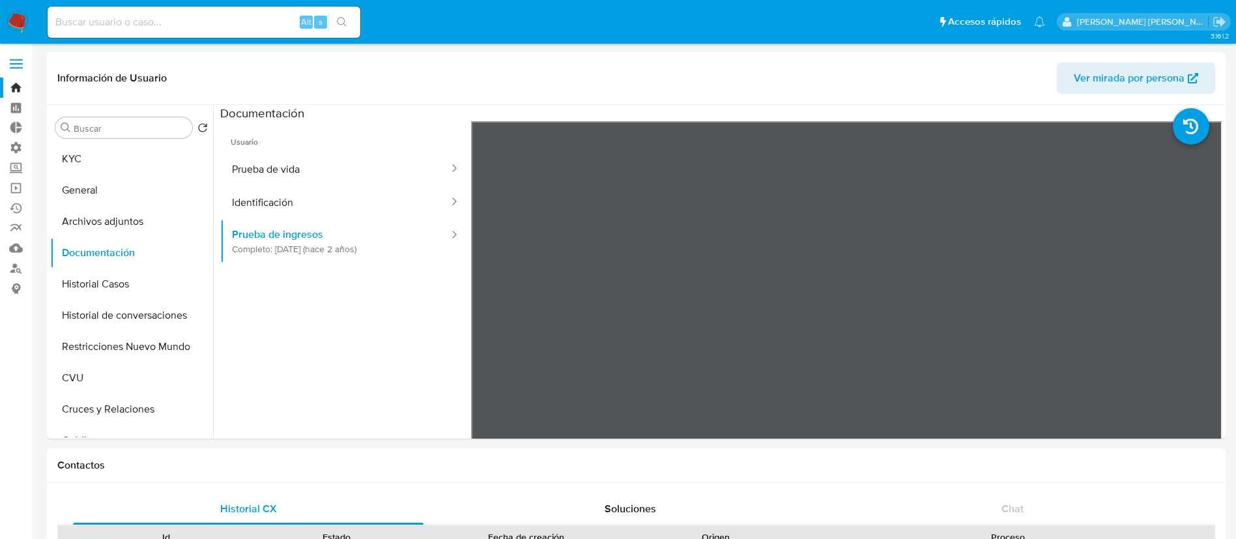
select select "10"
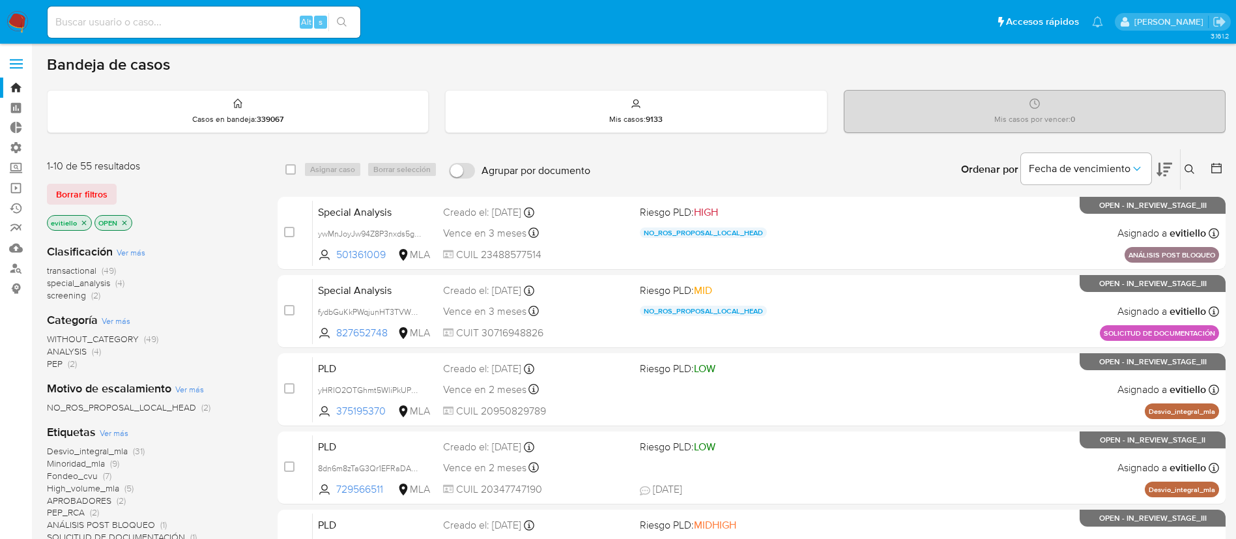
click at [260, 12] on div "Alt s" at bounding box center [204, 22] width 313 height 31
click at [263, 14] on input at bounding box center [204, 22] width 313 height 17
paste input "wdA7C0edCSWL8sx20kYIB2LS"
type input "wdA7C0edCSWL8sx20kYIB2LS"
click at [348, 19] on button "search-icon" at bounding box center [341, 22] width 27 height 18
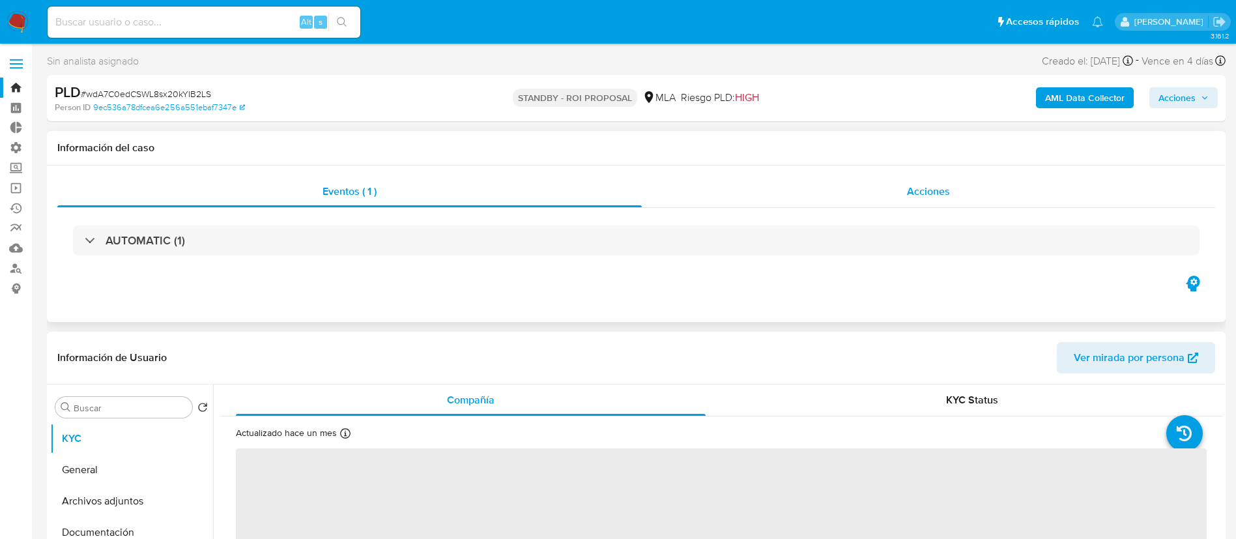
click at [922, 199] on div "Acciones" at bounding box center [929, 191] width 574 height 31
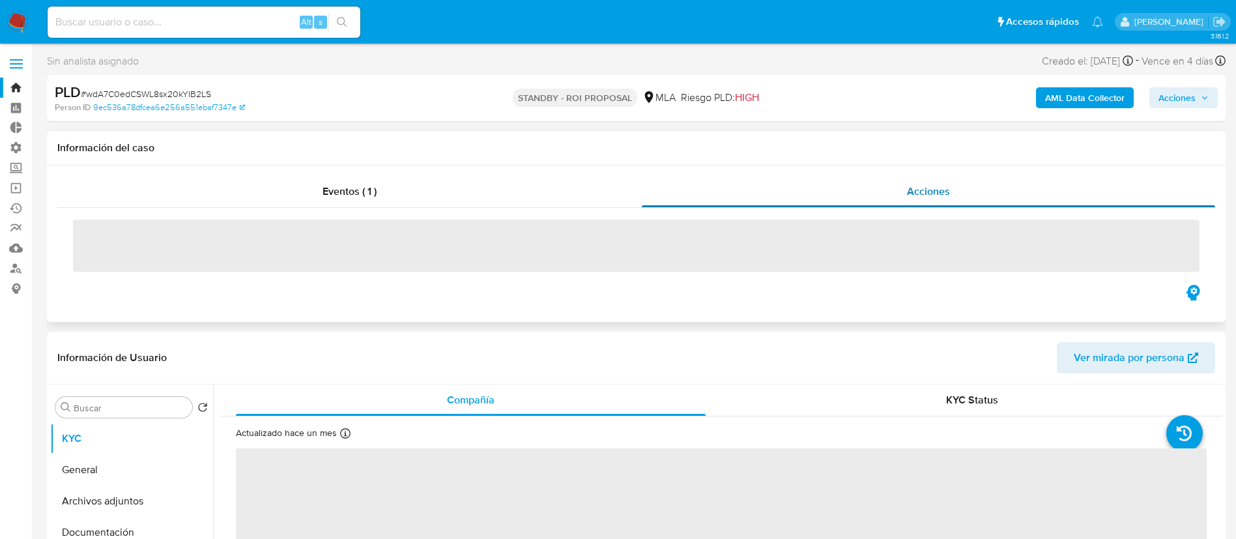
select select "10"
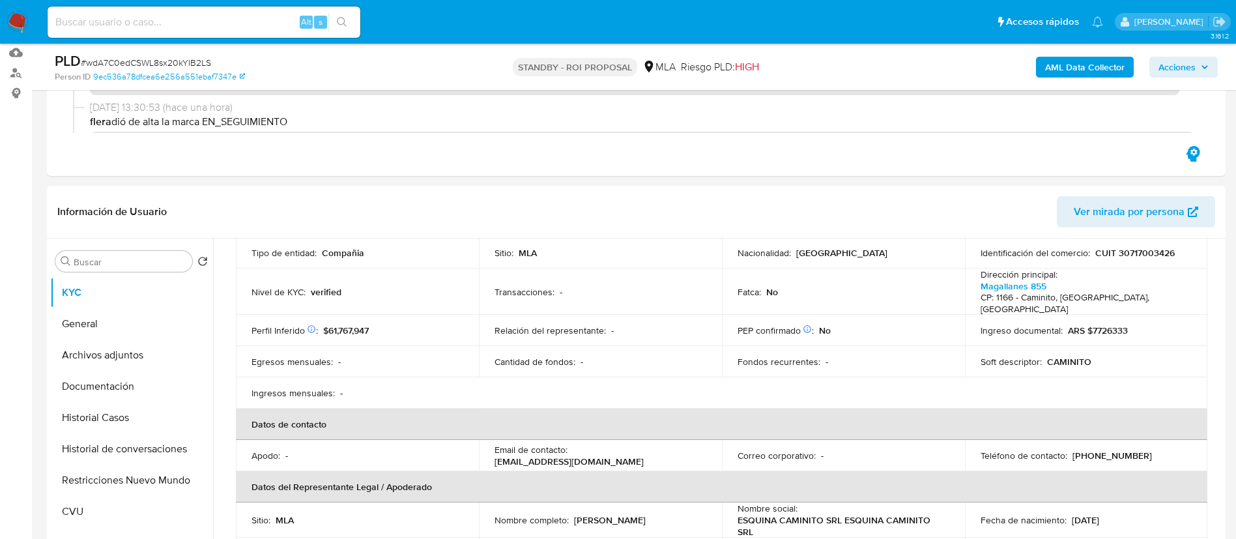
scroll to position [98, 0]
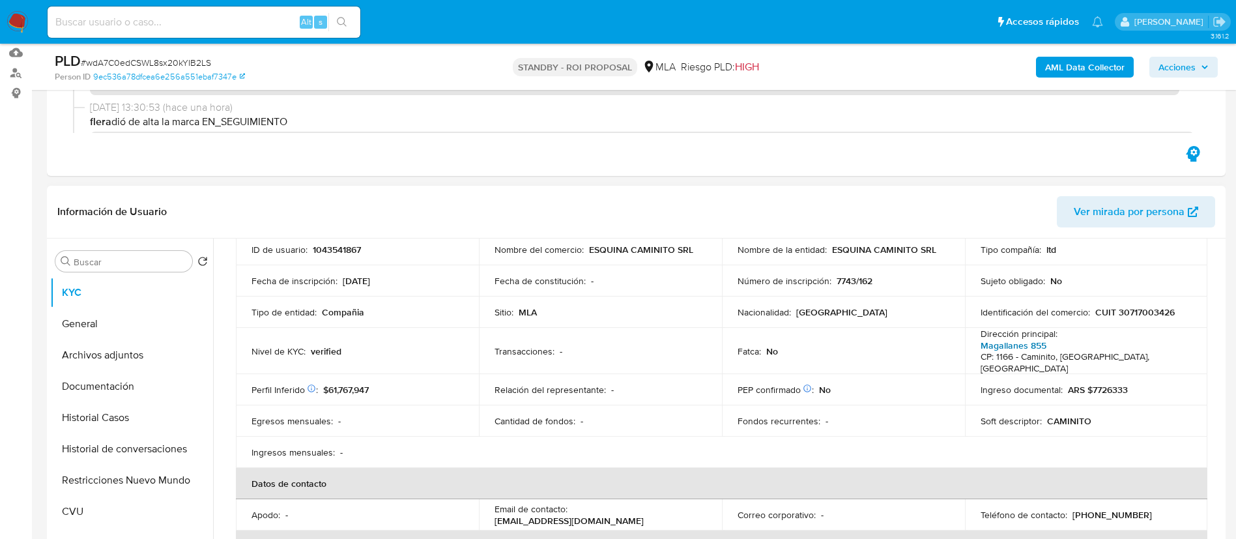
click at [1025, 340] on link "Magallanes 855" at bounding box center [1014, 345] width 66 height 13
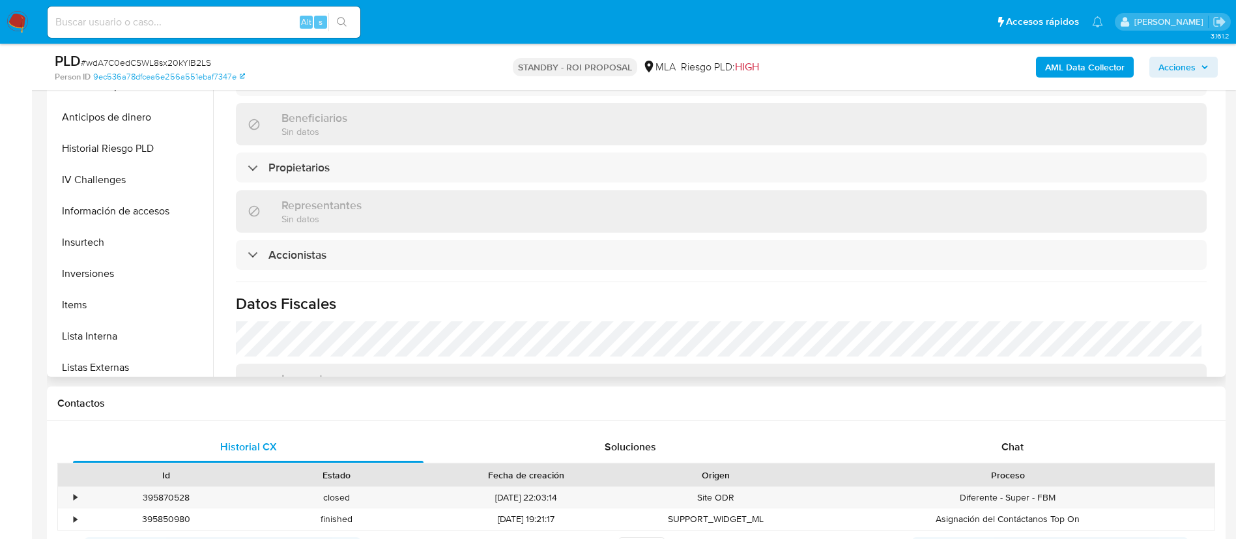
scroll to position [587, 0]
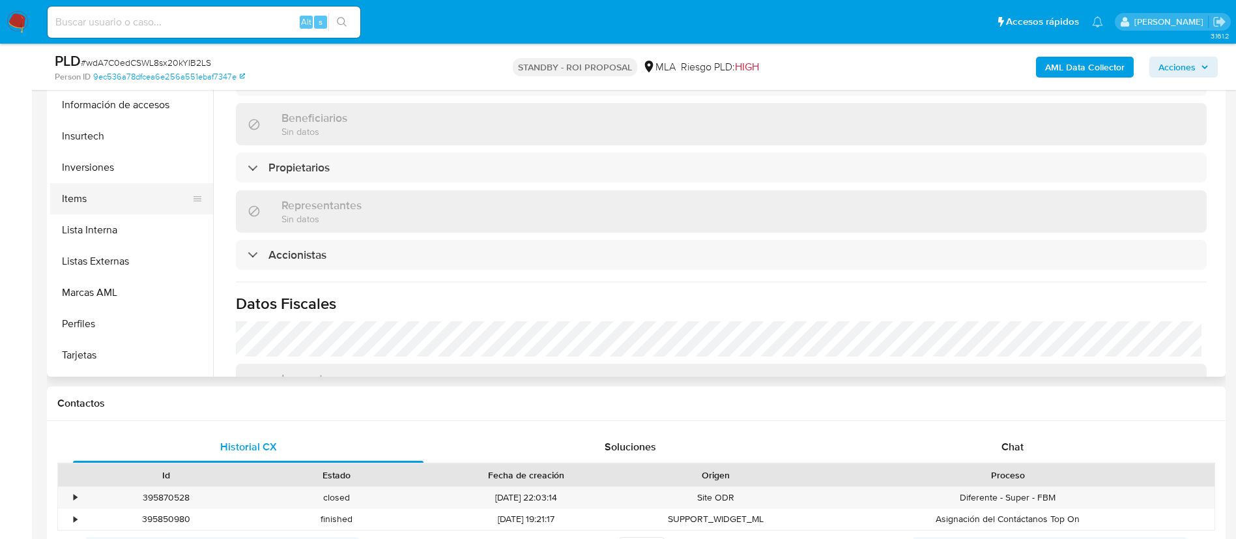
click at [138, 197] on button "Items" at bounding box center [126, 198] width 153 height 31
